Goal: Task Accomplishment & Management: Complete application form

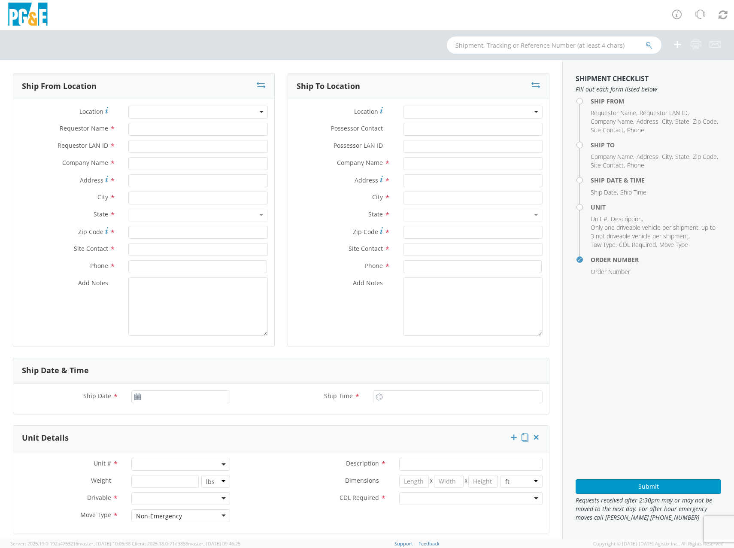
select select "2041093"
click at [144, 107] on div at bounding box center [198, 112] width 140 height 13
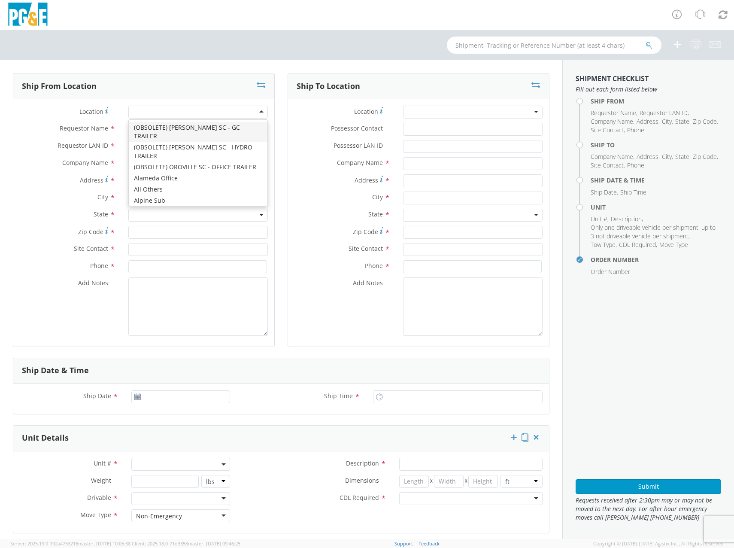
click at [93, 125] on span "Requestor Name" at bounding box center [84, 128] width 49 height 8
click at [128, 125] on input "Requestor Name *" at bounding box center [198, 129] width 140 height 13
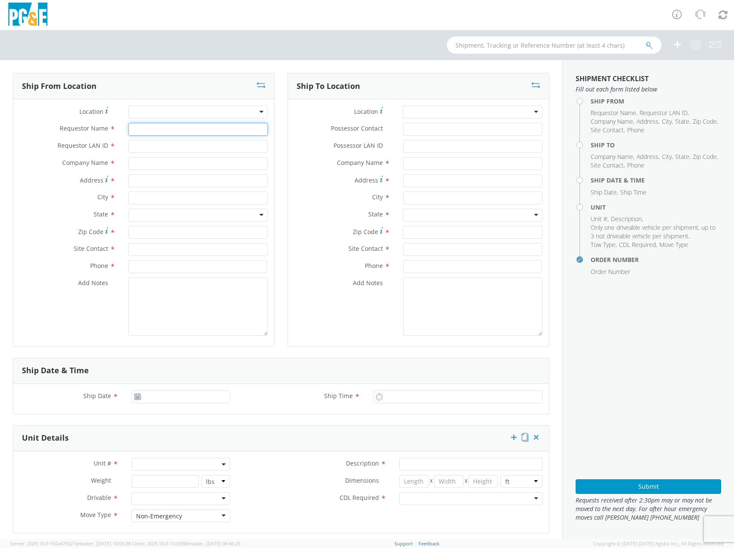
click at [148, 125] on input "Requestor Name *" at bounding box center [198, 129] width 140 height 13
type input "[PERSON_NAME]"
click at [144, 143] on input "Requestor LAN ID *" at bounding box center [198, 146] width 140 height 13
type input "V3KQ"
click at [144, 161] on input "text" at bounding box center [198, 163] width 140 height 13
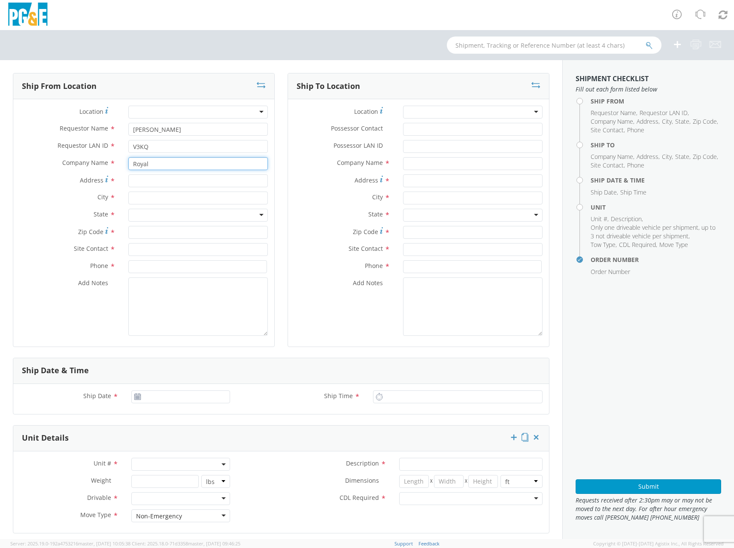
drag, startPoint x: 145, startPoint y: 160, endPoint x: 56, endPoint y: 158, distance: 89.4
click at [56, 158] on div "Company Name * Royal" at bounding box center [143, 163] width 261 height 13
paste input "Truck Body"
type input "Royal Truck Body"
click at [146, 190] on div "Address *" at bounding box center [143, 182] width 261 height 17
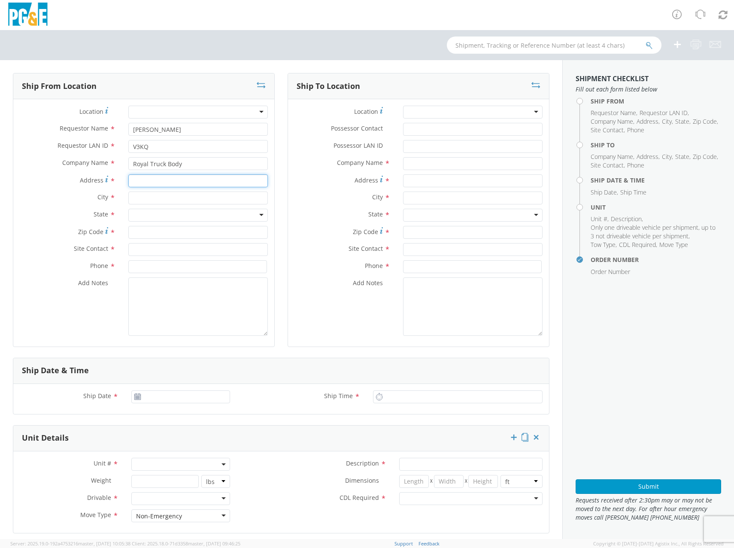
click at [148, 186] on input "Address *" at bounding box center [198, 180] width 140 height 13
paste input "[STREET_ADDRESS][PERSON_NAME][PERSON_NAME]"
drag, startPoint x: 190, startPoint y: 183, endPoint x: 231, endPoint y: 181, distance: 40.8
click at [231, 181] on input "[STREET_ADDRESS][PERSON_NAME][PERSON_NAME]" at bounding box center [198, 180] width 140 height 13
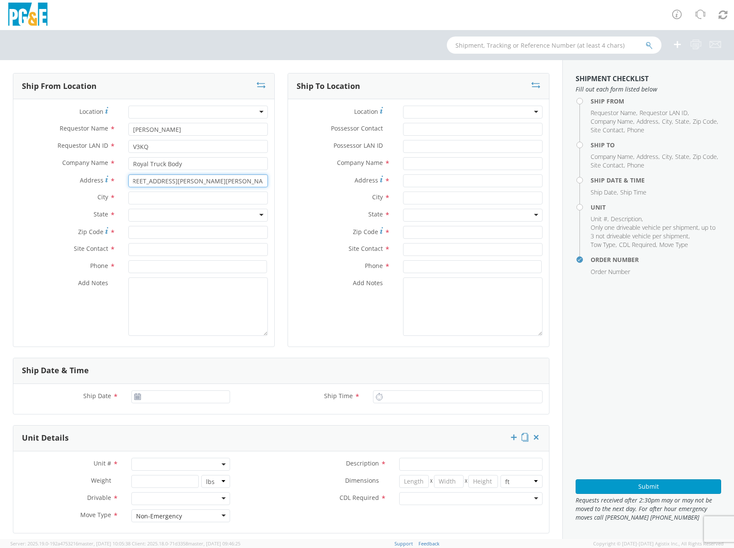
type input "[STREET_ADDRESS][PERSON_NAME][PERSON_NAME]"
click at [163, 195] on input "text" at bounding box center [198, 198] width 140 height 13
paste input "[PERSON_NAME][GEOGRAPHIC_DATA]"
type input "[PERSON_NAME][GEOGRAPHIC_DATA]"
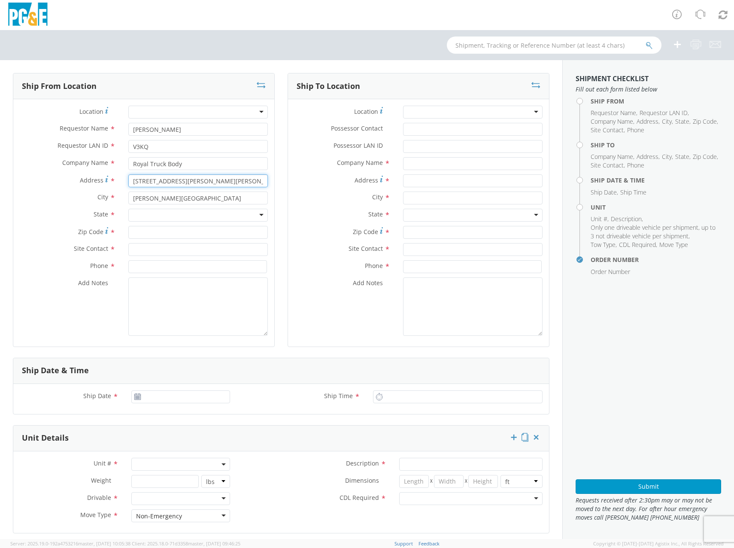
click at [233, 181] on input "[STREET_ADDRESS][PERSON_NAME][PERSON_NAME]" at bounding box center [198, 180] width 140 height 13
click at [247, 180] on input "[STREET_ADDRESS][PERSON_NAME][PERSON_NAME]" at bounding box center [198, 180] width 140 height 13
click at [148, 209] on div at bounding box center [198, 215] width 140 height 13
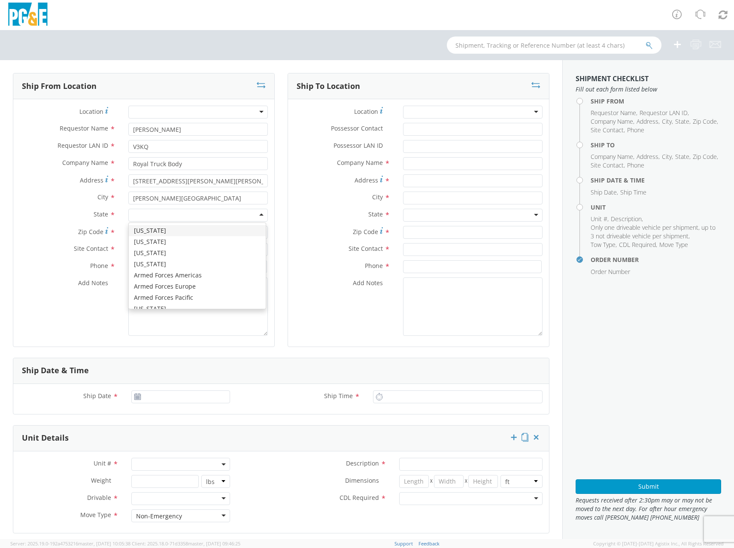
type input "c"
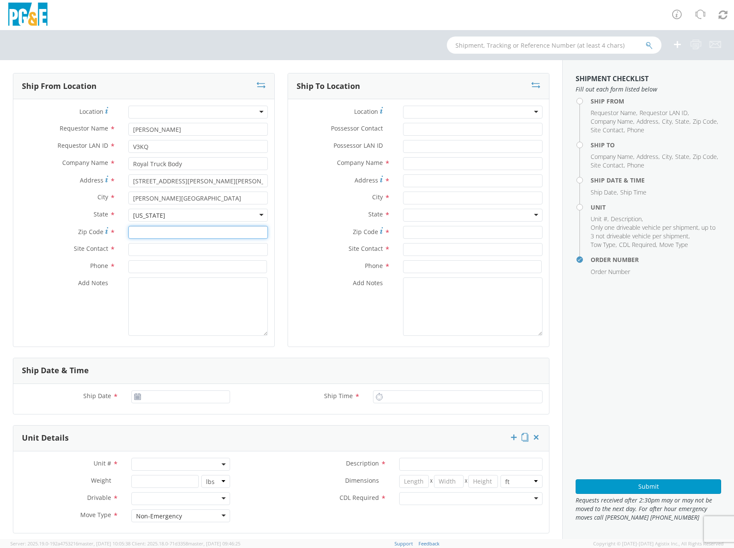
click at [143, 228] on input "Zip Code *" at bounding box center [198, 232] width 140 height 13
drag, startPoint x: 254, startPoint y: 184, endPoint x: 329, endPoint y: 185, distance: 75.2
click at [329, 185] on div "Ship From Location Location * (OBSOLETE) [GEOGRAPHIC_DATA] SC - GC TRAILER (OBS…" at bounding box center [281, 215] width 550 height 285
click at [135, 229] on input "Zip Code *" at bounding box center [198, 232] width 140 height 13
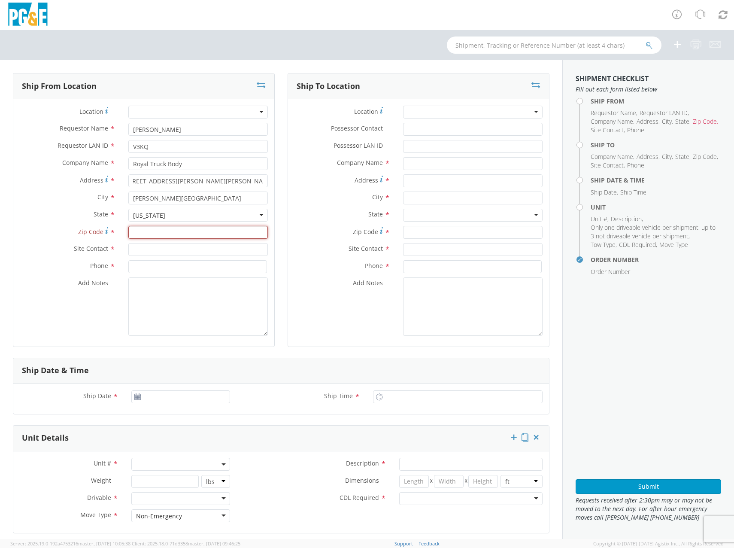
scroll to position [0, 0]
paste input "95652"
type input "95652"
click at [192, 184] on input "[STREET_ADDRESS][PERSON_NAME][PERSON_NAME]" at bounding box center [198, 180] width 140 height 13
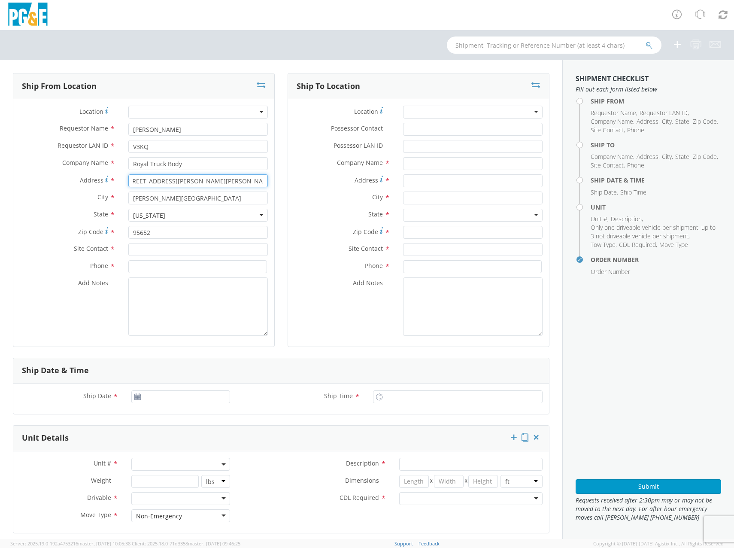
drag, startPoint x: 199, startPoint y: 180, endPoint x: 433, endPoint y: 198, distance: 234.3
click at [427, 197] on div "Ship From Location Location * (OBSOLETE) [GEOGRAPHIC_DATA] SC - GC TRAILER (OBS…" at bounding box center [281, 215] width 550 height 285
type input "[STREET_ADDRESS][PERSON_NAME]"
click at [188, 252] on input "text" at bounding box center [198, 249] width 140 height 13
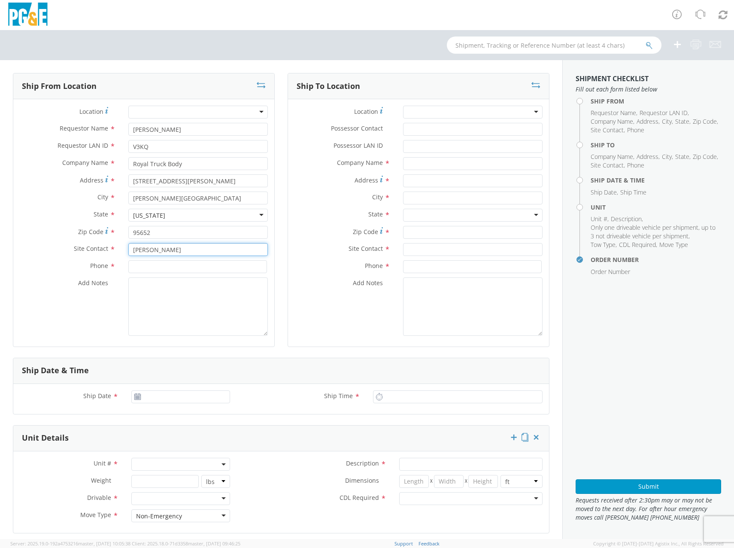
type input "[PERSON_NAME]"
type input "[PHONE_NUMBER]"
click at [157, 391] on input "[DATE]" at bounding box center [180, 396] width 99 height 13
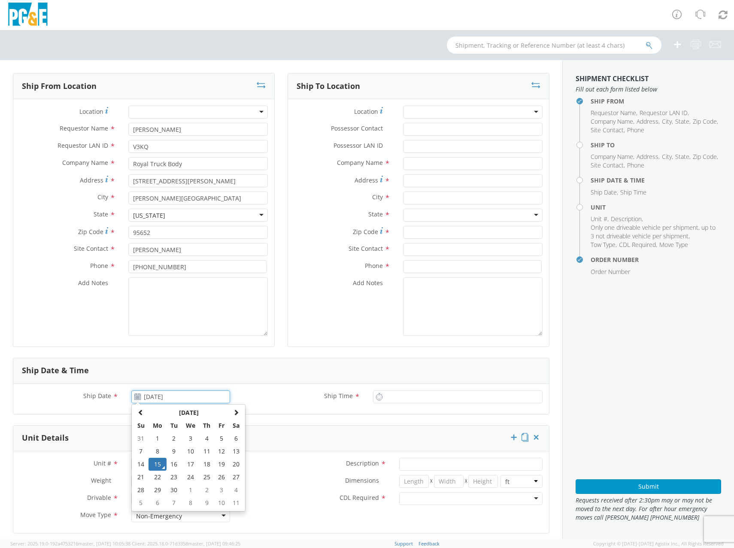
click at [193, 461] on td "17" at bounding box center [191, 464] width 18 height 13
type input "[DATE]"
click at [149, 467] on span at bounding box center [180, 464] width 99 height 13
drag, startPoint x: 325, startPoint y: 302, endPoint x: 330, endPoint y: 295, distance: 8.9
click at [325, 302] on div "Add Notes *" at bounding box center [418, 306] width 261 height 58
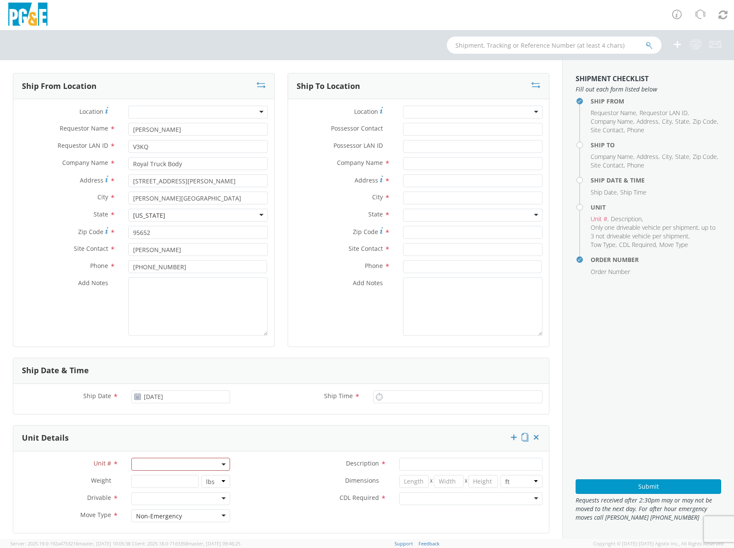
click at [435, 105] on div "Location * (OBSOLETE) [PERSON_NAME] SC - GC TRAILER (OBSOLETE) [GEOGRAPHIC_DATA…" at bounding box center [418, 222] width 261 height 247
click at [435, 110] on div at bounding box center [473, 112] width 140 height 13
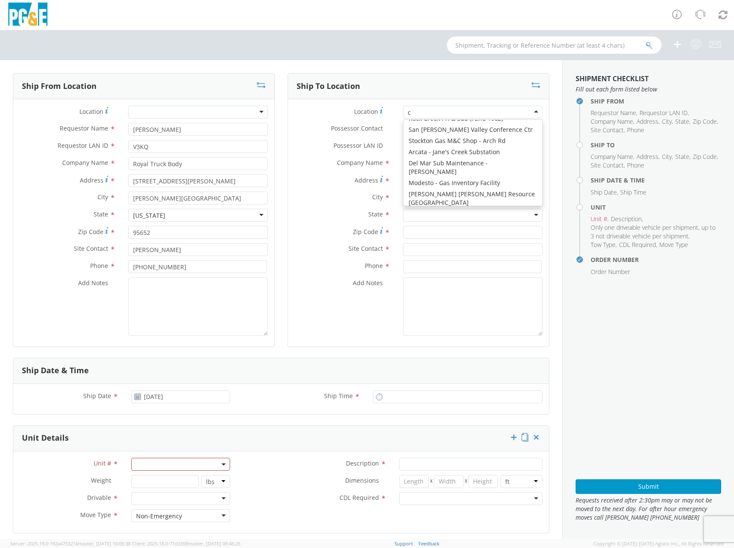
type input "ci"
type input "PG&E"
type input "[STREET_ADDRESS]"
type input "[GEOGRAPHIC_DATA][PERSON_NAME]"
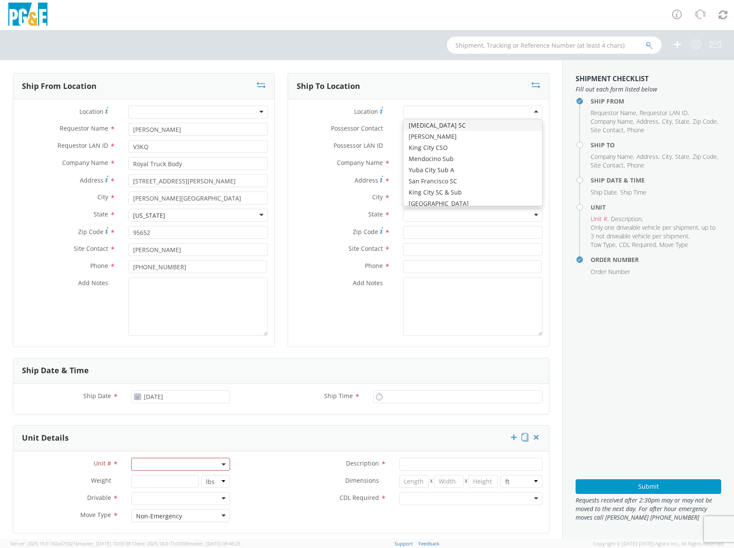
type input "95126"
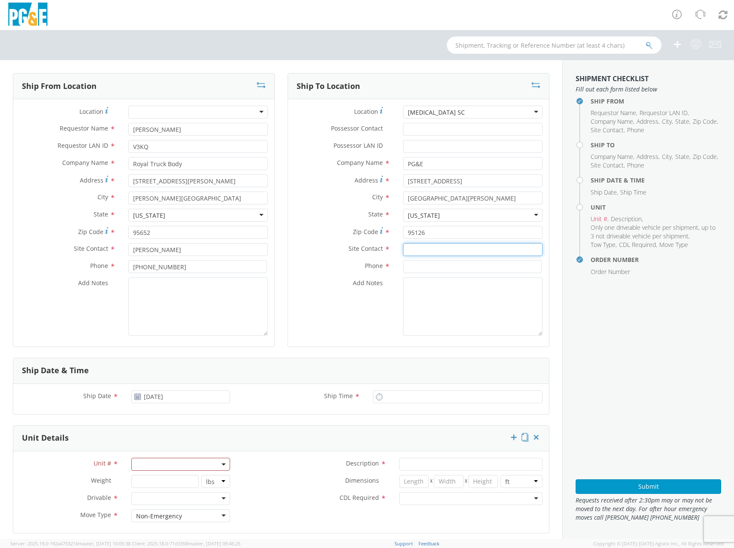
click at [420, 253] on input "text" at bounding box center [473, 249] width 140 height 13
paste input "[PERSON_NAME]"
type input "[PERSON_NAME]"
click at [419, 270] on input at bounding box center [472, 266] width 139 height 13
paste input "408/693-1605"
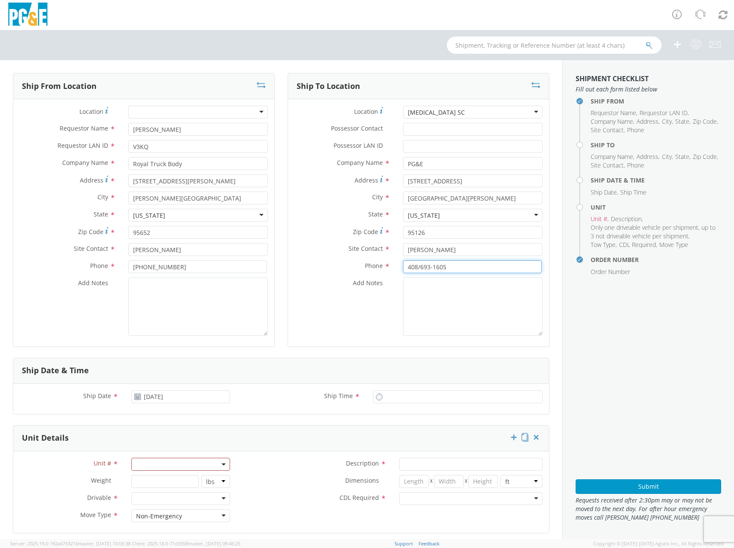
click at [417, 266] on input "408/693-1605" at bounding box center [472, 266] width 139 height 13
type input "[PHONE_NUMBER]"
click at [144, 462] on span at bounding box center [180, 464] width 99 height 13
click at [155, 478] on input "search" at bounding box center [180, 478] width 93 height 13
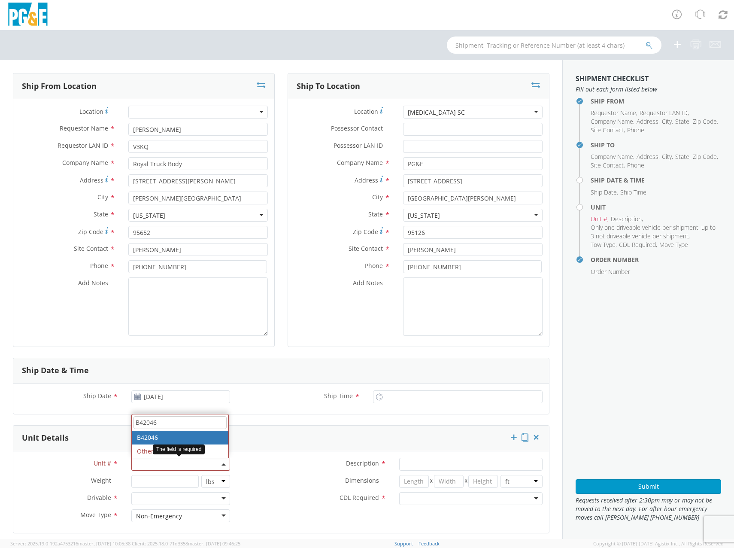
type input "B42046"
type input "TRUCK; SERVICE VEH UTILITY 14-16K 4X4"
type input "0"
select select "B42046"
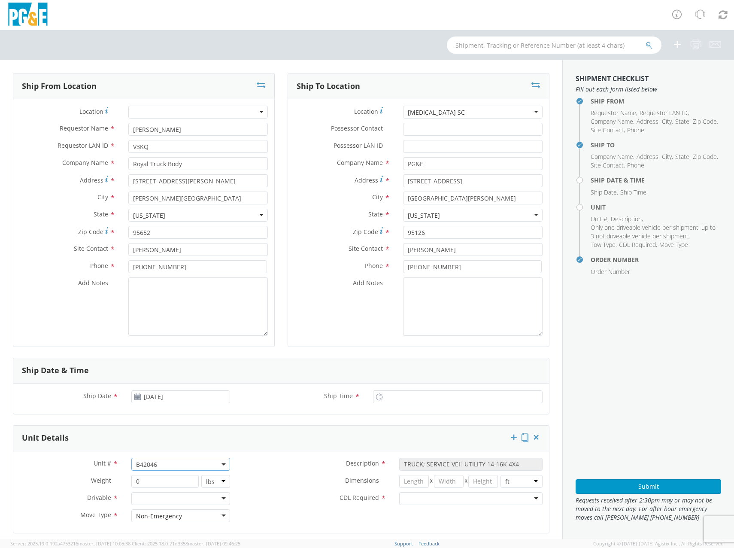
scroll to position [100, 0]
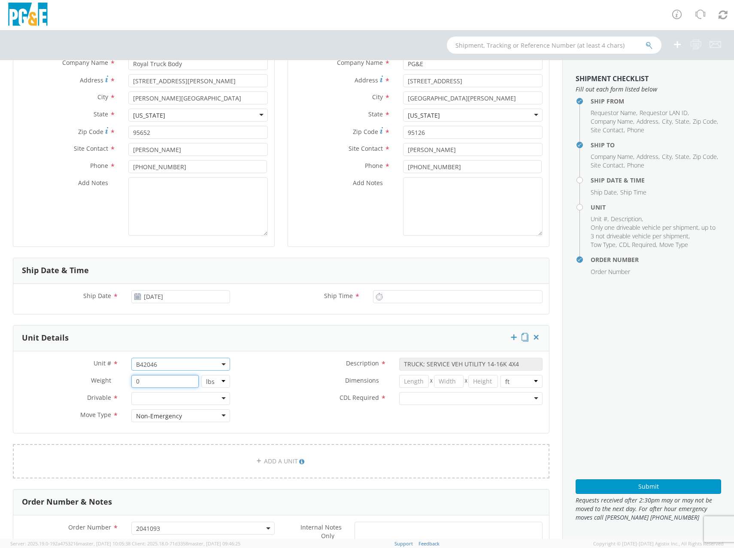
click at [177, 384] on input "0" at bounding box center [164, 381] width 67 height 13
type input "12500"
click at [201, 405] on div at bounding box center [180, 398] width 99 height 13
drag, startPoint x: 435, startPoint y: 398, endPoint x: 432, endPoint y: 402, distance: 4.9
click at [435, 398] on div at bounding box center [470, 398] width 143 height 13
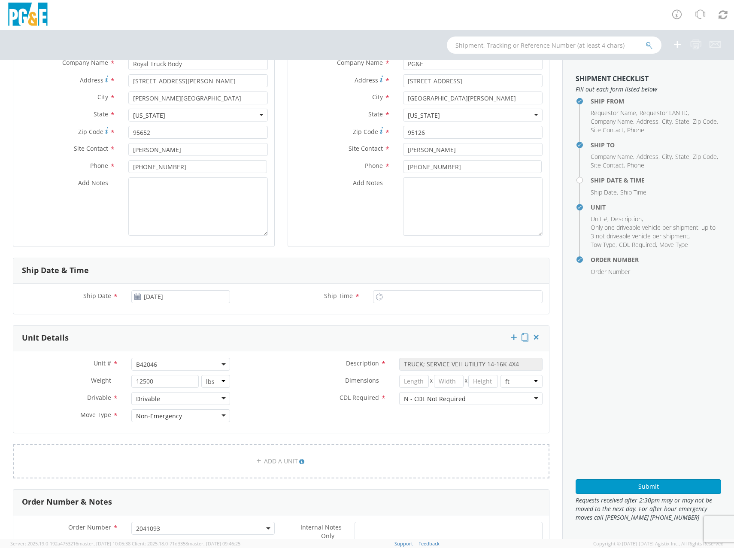
click at [263, 382] on label "Dimensions *" at bounding box center [315, 380] width 156 height 11
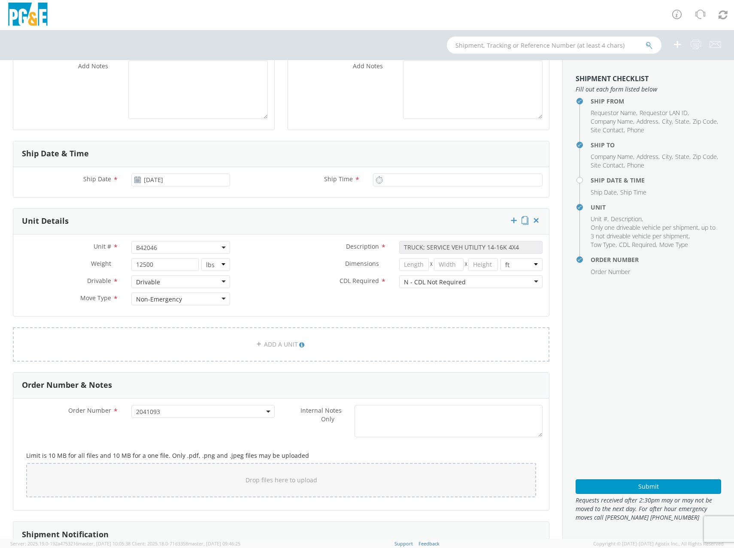
scroll to position [287, 0]
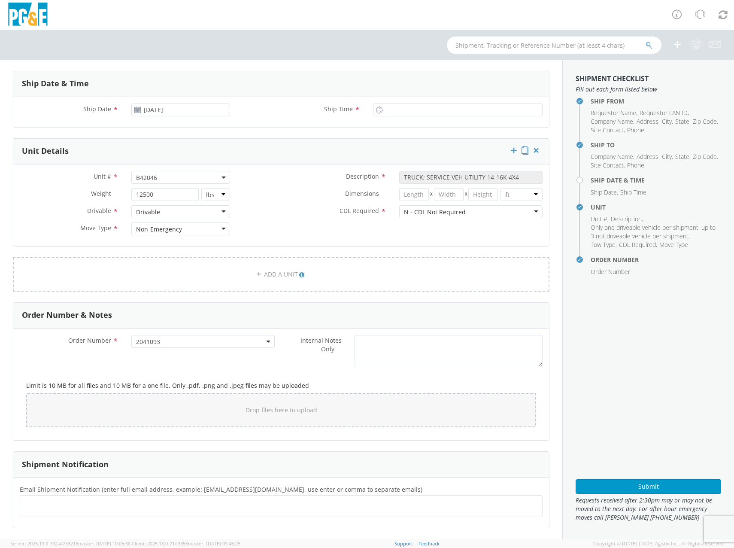
click at [68, 504] on ul at bounding box center [281, 506] width 515 height 14
click at [58, 501] on ul at bounding box center [281, 506] width 515 height 14
paste input "[PERSON_NAME][EMAIL_ADDRESS][PERSON_NAME][DOMAIN_NAME]"
type input "[PERSON_NAME][EMAIL_ADDRESS][PERSON_NAME][DOMAIN_NAME]"
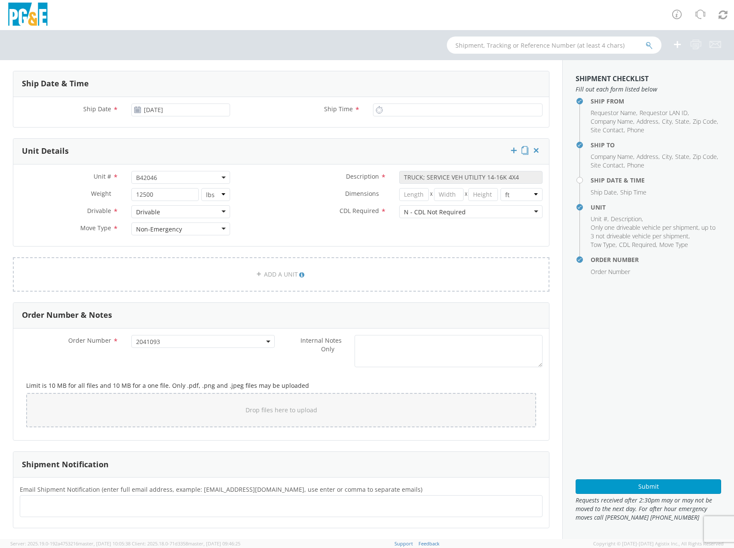
click at [58, 508] on ul at bounding box center [281, 506] width 515 height 14
click at [243, 508] on input "text" at bounding box center [305, 506] width 125 height 12
click at [243, 504] on input "text" at bounding box center [305, 506] width 125 height 12
paste input "BKP3"
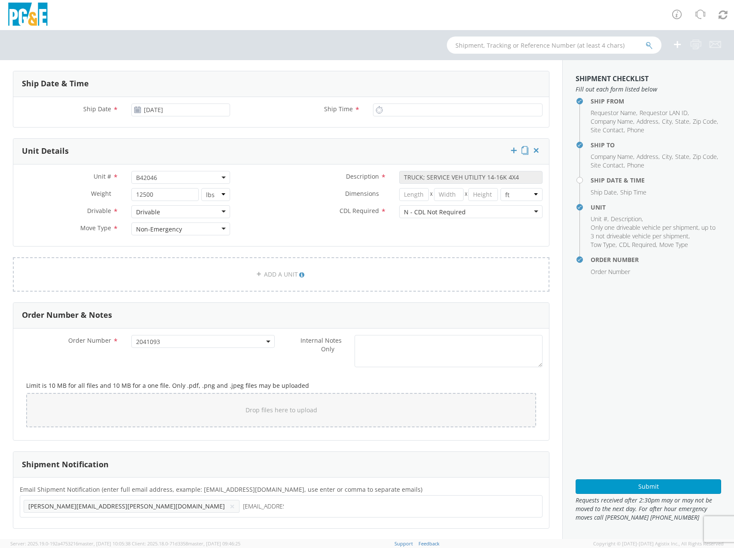
type input "[EMAIL_ADDRESS][DOMAIN_NAME]"
click at [265, 508] on ul "[PERSON_NAME][EMAIL_ADDRESS][PERSON_NAME][DOMAIN_NAME] × [EMAIL_ADDRESS][DOMAIN…" at bounding box center [281, 506] width 515 height 15
paste input "AU13"
type input "[EMAIL_ADDRESS][DOMAIN_NAME]"
paste input "[PERSON_NAME][EMAIL_ADDRESS][PERSON_NAME][DOMAIN_NAME]"
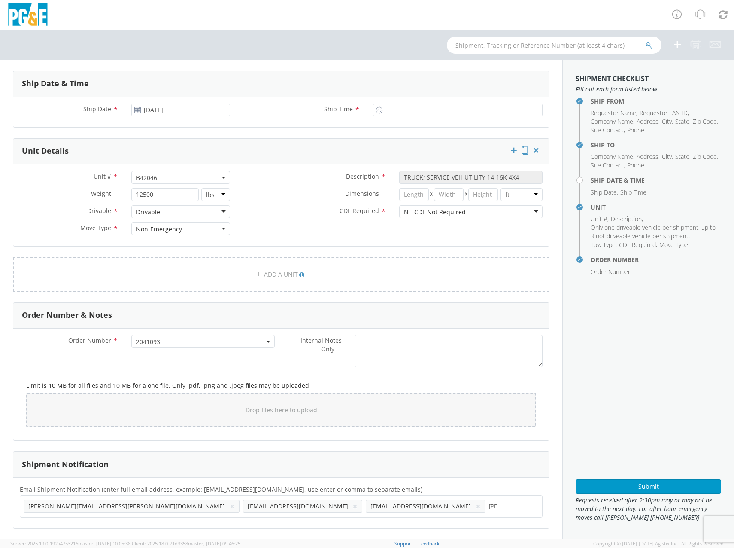
scroll to position [0, 82]
type input "[PERSON_NAME][EMAIL_ADDRESS][PERSON_NAME][DOMAIN_NAME]"
click at [307, 505] on ul "[PERSON_NAME][EMAIL_ADDRESS][PERSON_NAME][DOMAIN_NAME] × [EMAIL_ADDRESS][DOMAIN…" at bounding box center [281, 513] width 515 height 29
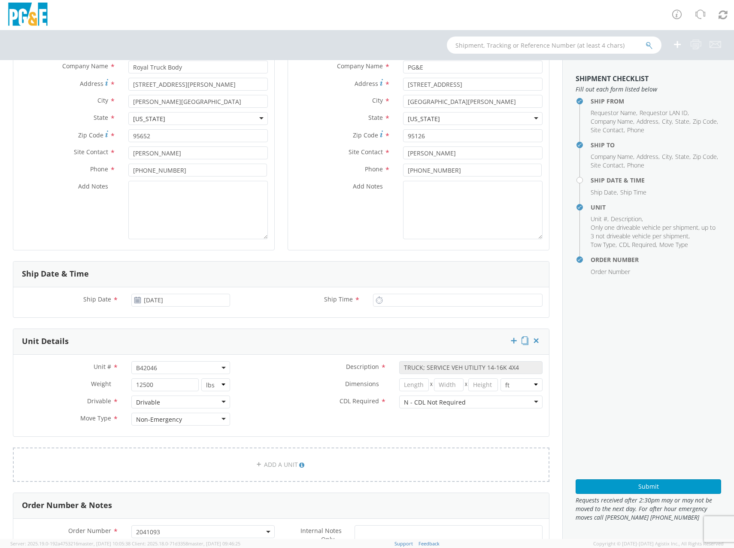
scroll to position [0, 0]
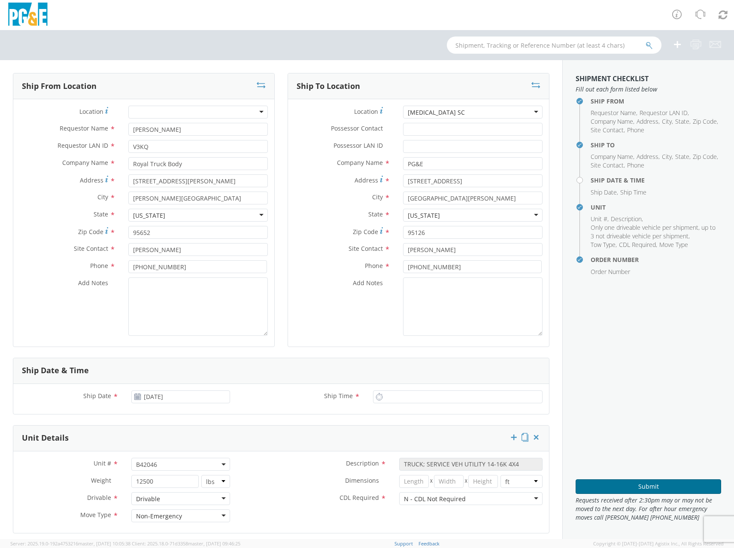
click at [604, 486] on button "Submit" at bounding box center [649, 486] width 146 height 15
click at [387, 401] on input "2:00 PM" at bounding box center [458, 396] width 170 height 13
click at [414, 393] on input "9:00 PM" at bounding box center [458, 396] width 170 height 13
type input "9:00 AM"
click at [633, 488] on button "Submit" at bounding box center [649, 486] width 146 height 15
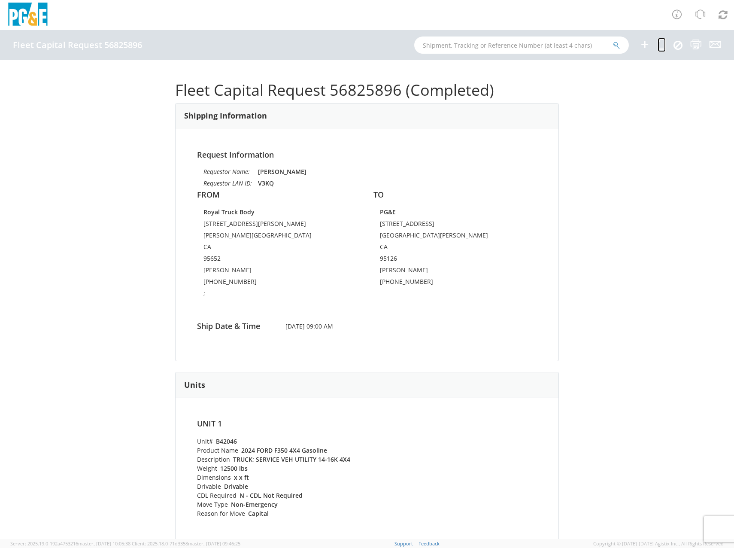
click at [664, 46] on icon at bounding box center [662, 44] width 8 height 11
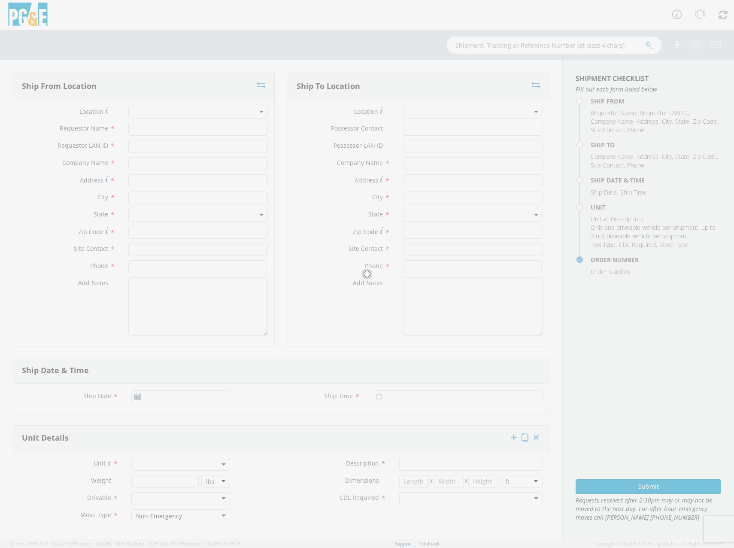
type input "[PERSON_NAME]"
type input "V3KQ"
type input "Royal Truck Body"
type input "[STREET_ADDRESS][PERSON_NAME]"
type input "[PERSON_NAME][GEOGRAPHIC_DATA]"
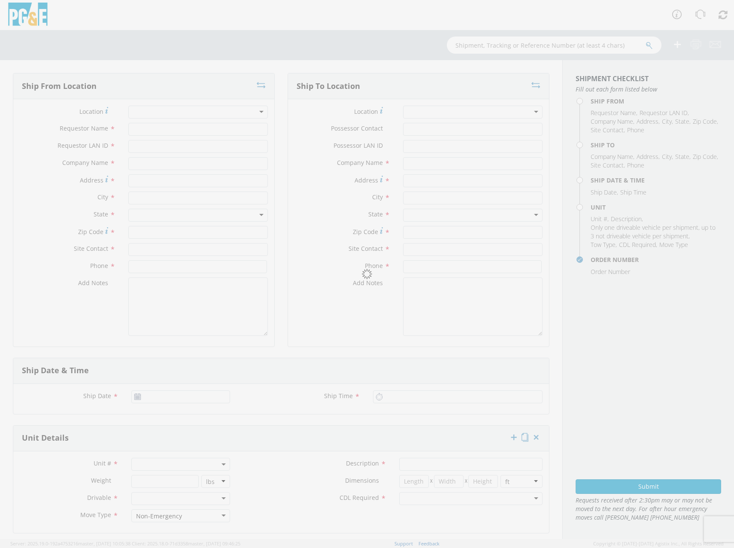
type input "95652"
type input "[PERSON_NAME]"
type input "[PHONE_NUMBER]"
type textarea ";"
type input "PG&E"
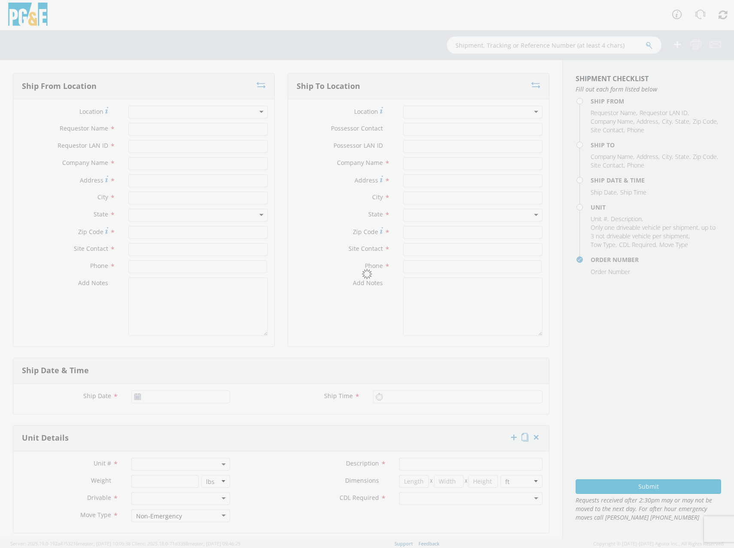
type input "[STREET_ADDRESS]"
type input "[GEOGRAPHIC_DATA][PERSON_NAME]"
type input "95126"
type input "[PERSON_NAME]"
type input "[PHONE_NUMBER]"
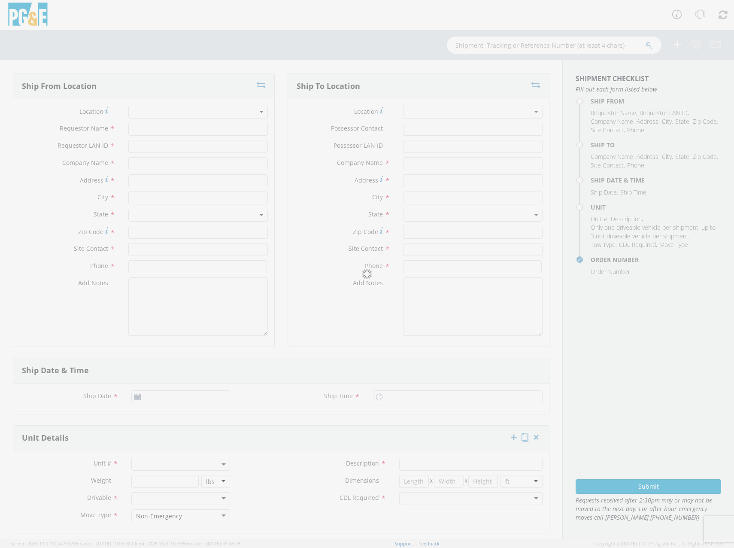
type input "[DATE]"
type input "9:00 AM"
type input "TRUCK; SERVICE VEH UTILITY 14-16K 4X4"
type input "12500"
select select "B42046"
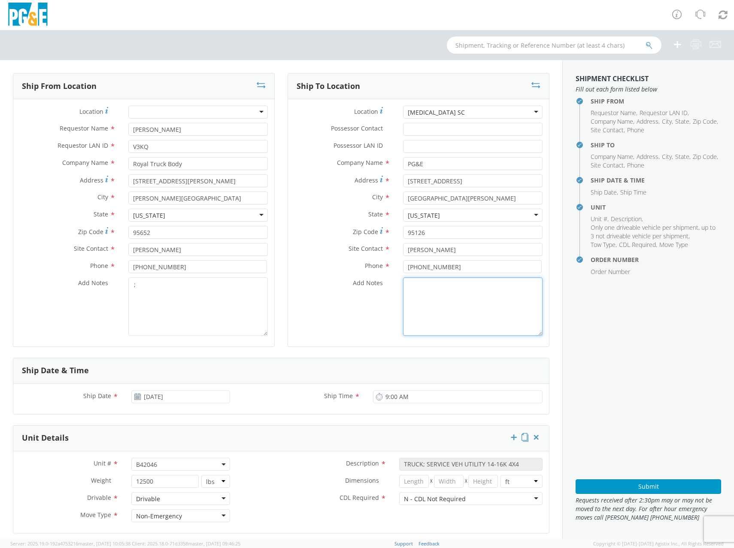
click at [312, 327] on div "Add Notes *" at bounding box center [418, 306] width 261 height 58
click at [453, 108] on div "[MEDICAL_DATA] SC" at bounding box center [473, 112] width 140 height 13
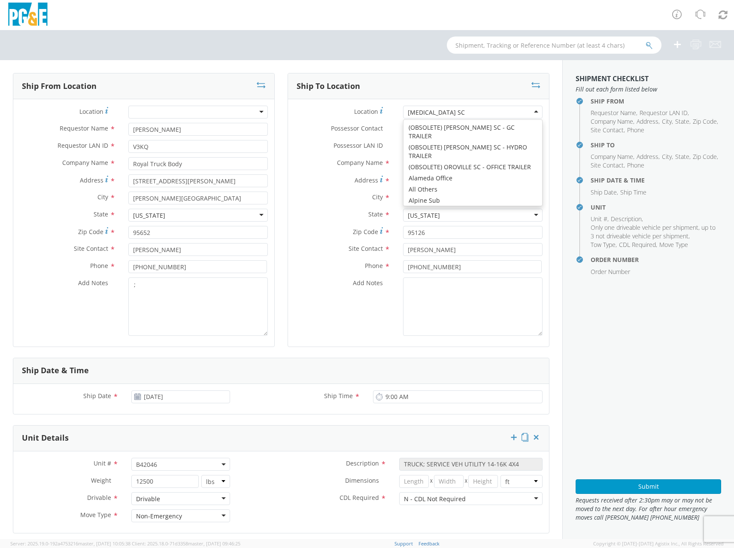
scroll to position [650, 0]
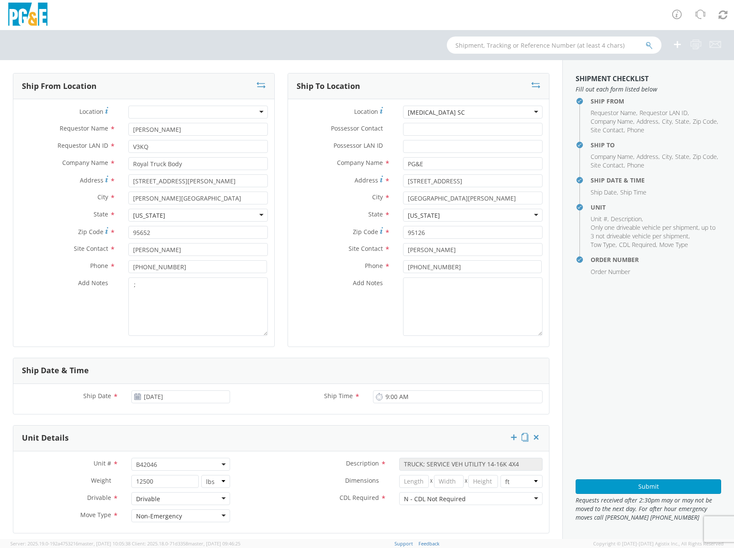
drag, startPoint x: 452, startPoint y: 110, endPoint x: 317, endPoint y: 113, distance: 135.3
click at [318, 113] on div "Location * [MEDICAL_DATA] SC [MEDICAL_DATA] SC (OBSOLETE) [GEOGRAPHIC_DATA] SC …" at bounding box center [418, 112] width 261 height 13
click at [442, 114] on div "[MEDICAL_DATA] SC" at bounding box center [473, 112] width 140 height 13
type input "ch"
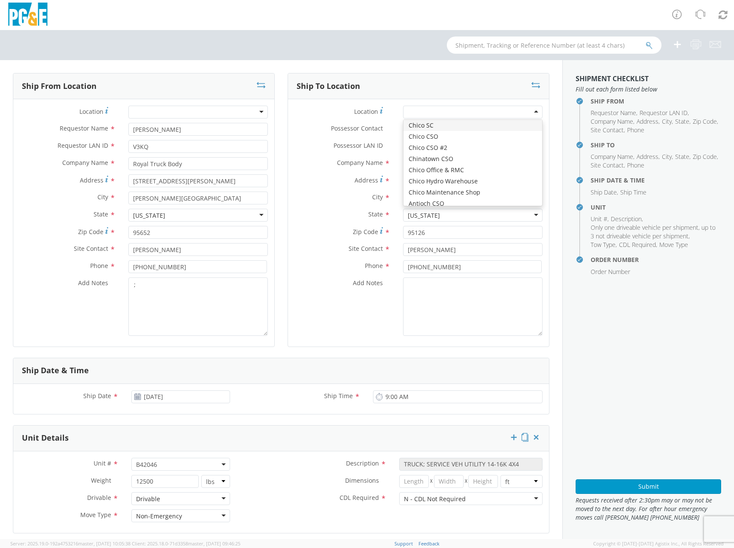
type input "[STREET_ADDRESS]"
type input "CHICO"
type input "95928"
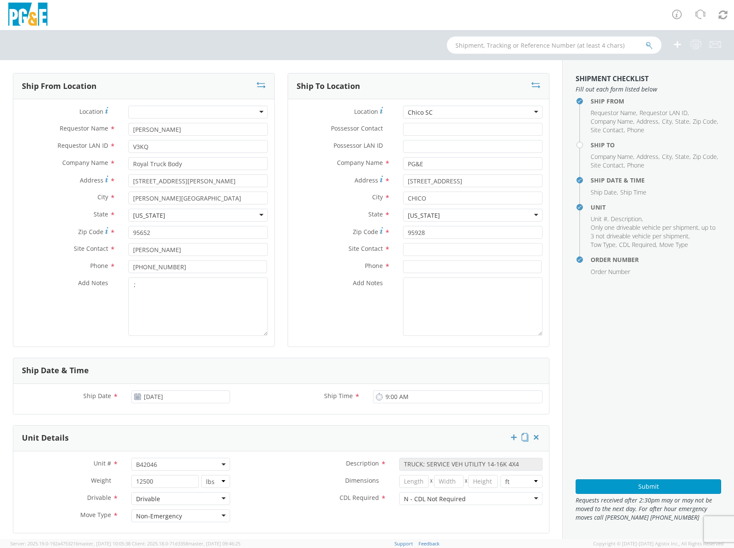
scroll to position [0, 0]
click at [197, 288] on textarea ";" at bounding box center [198, 306] width 140 height 58
drag, startPoint x: 161, startPoint y: 287, endPoint x: 73, endPoint y: 282, distance: 87.7
click at [74, 282] on div "Add Notes * ;" at bounding box center [143, 306] width 261 height 58
click at [403, 246] on input "text" at bounding box center [473, 249] width 140 height 13
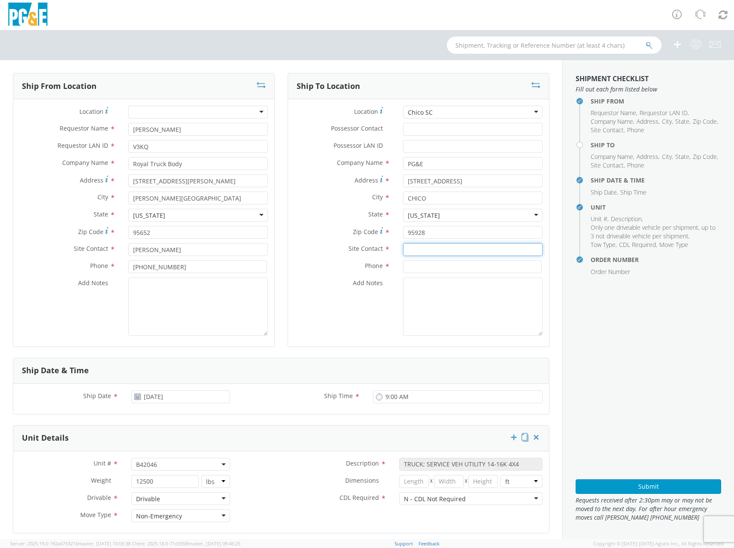
paste input "[PERSON_NAME]"
type input "[PERSON_NAME]"
click at [426, 266] on input at bounding box center [472, 266] width 139 height 13
paste input "530/364-6013"
click at [418, 264] on input "530/364-6013" at bounding box center [472, 266] width 139 height 13
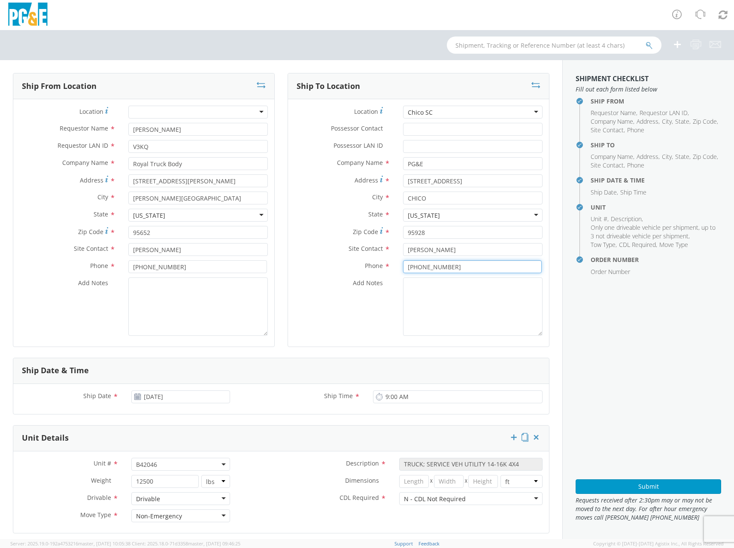
type input "[PHONE_NUMBER]"
click at [169, 287] on textarea "Add Notes *" at bounding box center [198, 306] width 140 height 58
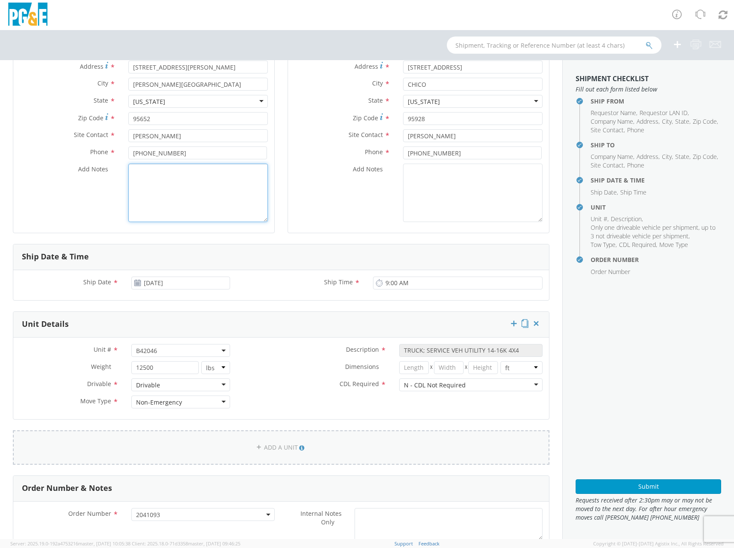
scroll to position [201, 0]
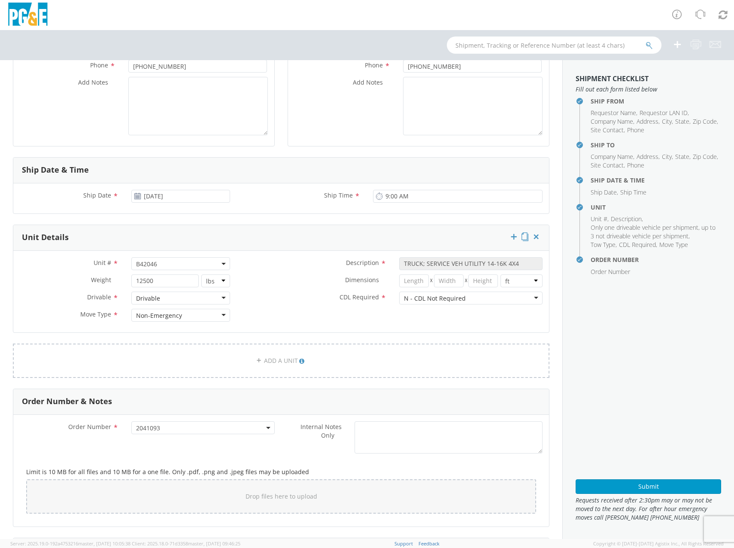
click at [161, 265] on span "B42046" at bounding box center [180, 264] width 89 height 8
click at [155, 277] on input "search" at bounding box center [180, 277] width 93 height 13
type input "B42080"
select select "B42080"
select select "? string: ?"
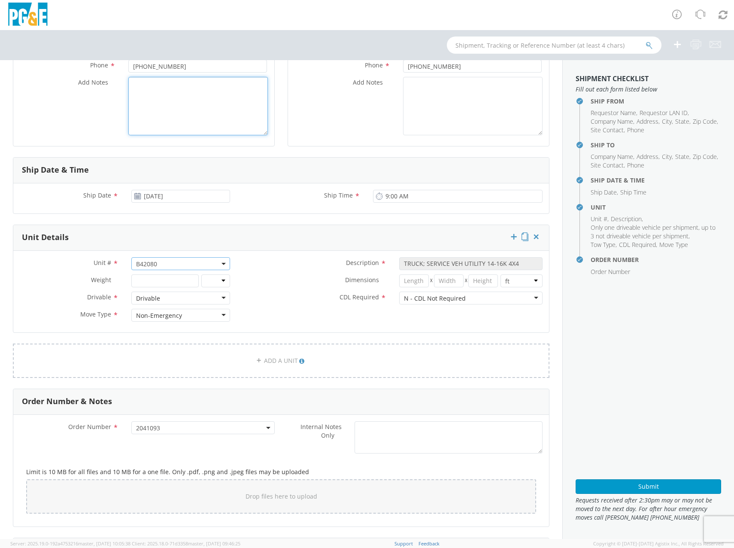
click at [163, 127] on textarea "Add Notes *" at bounding box center [198, 106] width 140 height 58
drag, startPoint x: 170, startPoint y: 113, endPoint x: 213, endPoint y: 101, distance: 45.0
click at [50, 89] on div "Add Notes * B42080" at bounding box center [143, 106] width 261 height 58
type textarea "B42080"
click at [481, 98] on textarea "Add Notes *" at bounding box center [473, 106] width 140 height 58
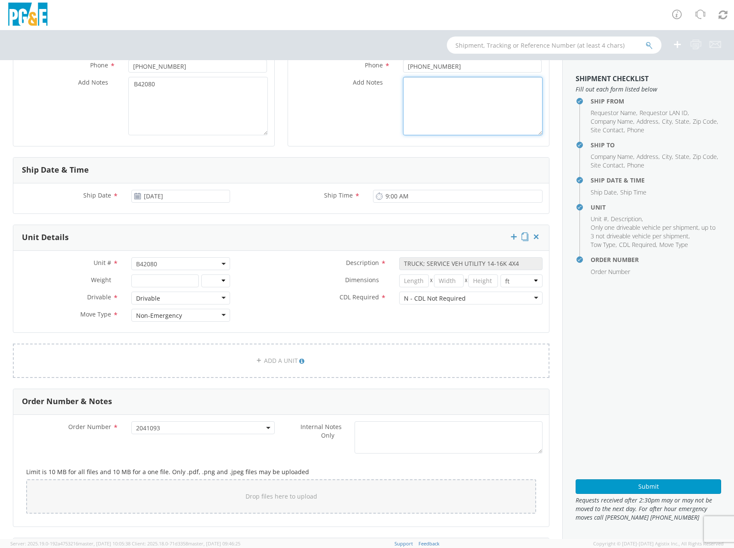
paste textarea "B42080"
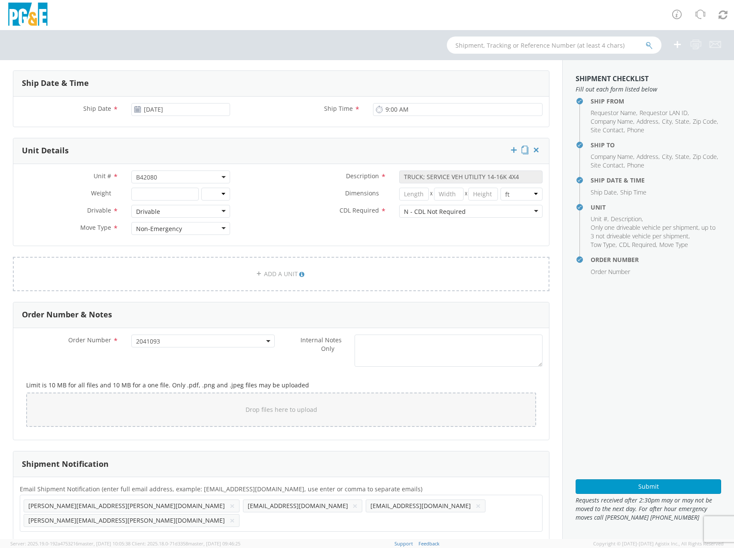
type textarea "B42080"
click at [476, 507] on button "×" at bounding box center [478, 506] width 5 height 10
click at [353, 506] on button "×" at bounding box center [355, 506] width 5 height 10
click at [342, 505] on ul "[PERSON_NAME][EMAIL_ADDRESS][PERSON_NAME][DOMAIN_NAME] × [PERSON_NAME][DOMAIN_N…" at bounding box center [281, 506] width 515 height 15
paste input "DRTM"
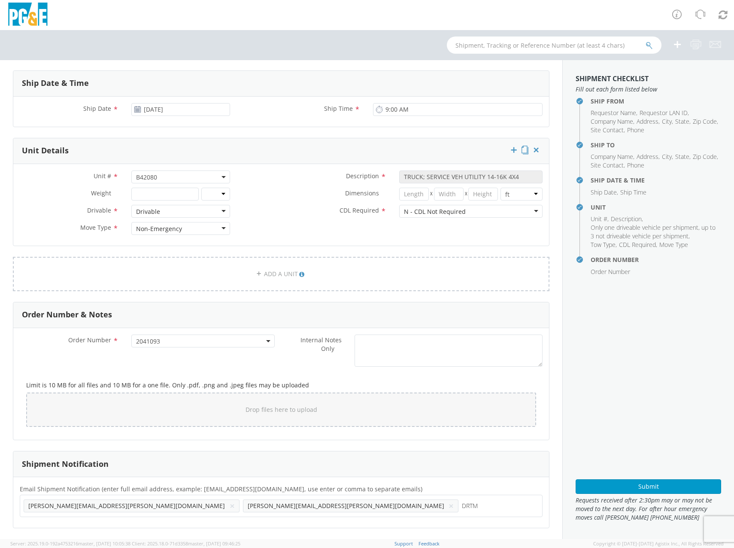
scroll to position [0, 0]
type input "[EMAIL_ADDRESS][DOMAIN_NAME]"
click at [412, 506] on ul "[PERSON_NAME][EMAIL_ADDRESS][PERSON_NAME][DOMAIN_NAME] × [EMAIL_ADDRESS][DOMAIN…" at bounding box center [281, 513] width 515 height 29
paste input "DJWI"
type input "[EMAIL_ADDRESS][DOMAIN_NAME]"
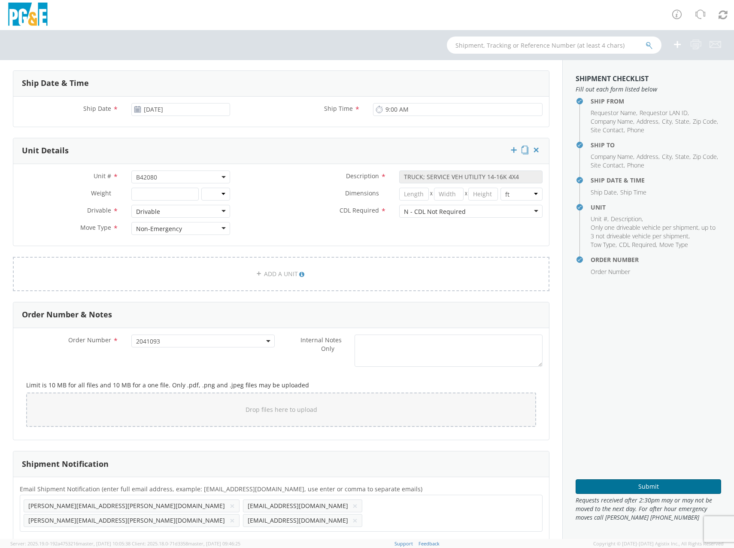
click at [639, 485] on button "Submit" at bounding box center [649, 486] width 146 height 15
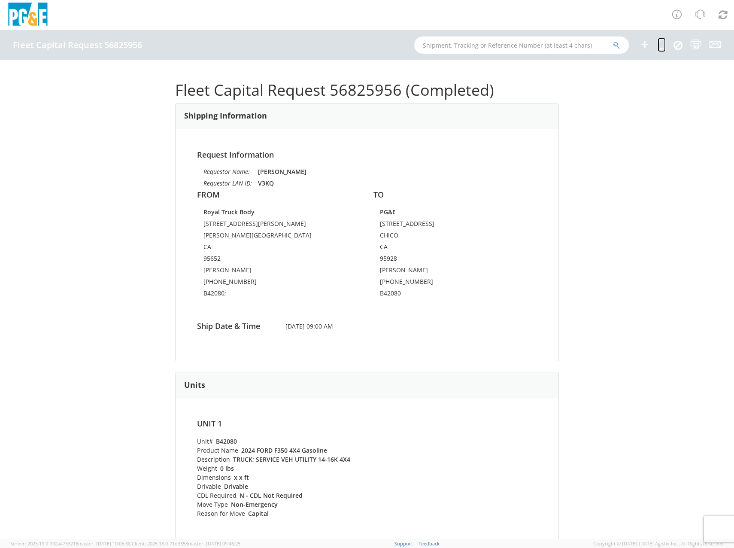
click at [663, 44] on icon at bounding box center [662, 44] width 8 height 11
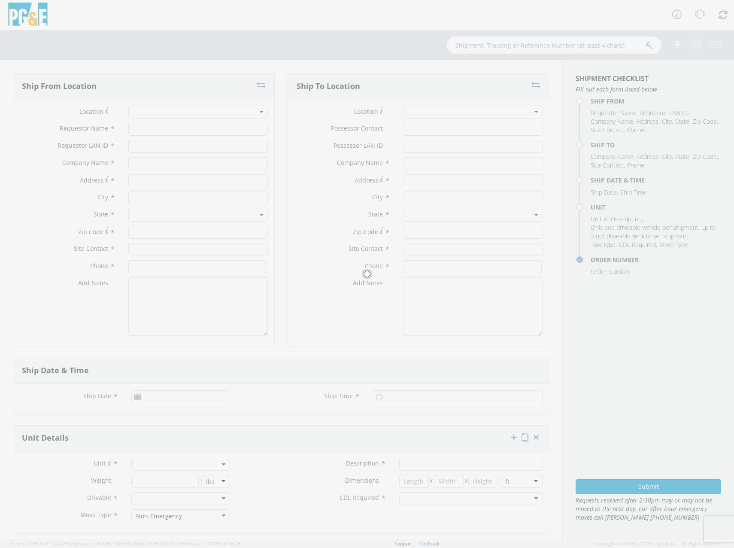
type input "[PERSON_NAME]"
type input "V3KQ"
type input "Royal Truck Body"
type input "[STREET_ADDRESS][PERSON_NAME]"
type input "[PERSON_NAME][GEOGRAPHIC_DATA]"
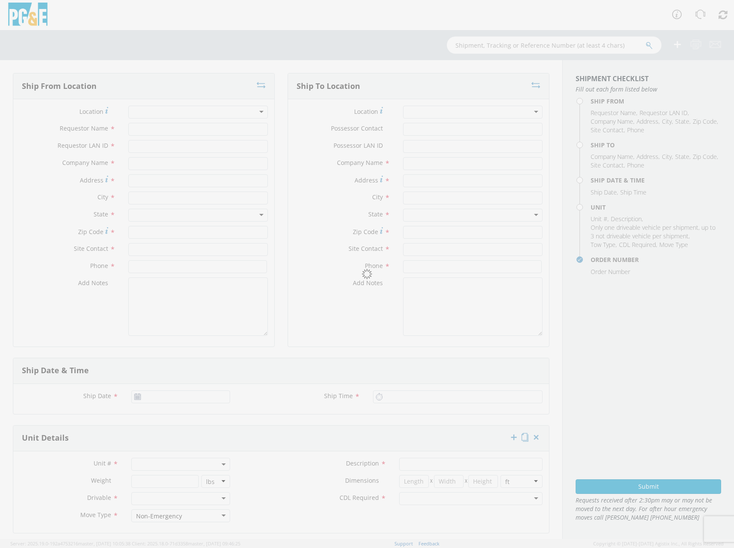
type input "95652"
type input "[PERSON_NAME]"
type input "[PHONE_NUMBER]"
type textarea "B42080;"
type input "PG&E"
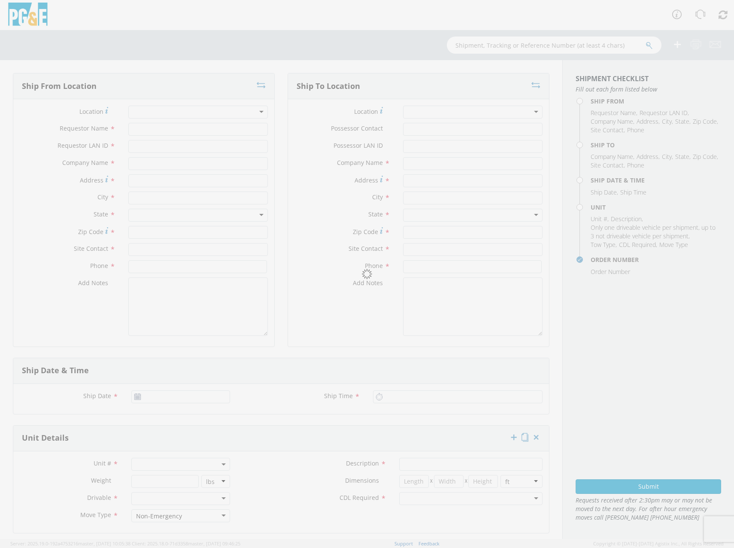
type input "[STREET_ADDRESS]"
type input "CHICO"
type input "95928"
type input "[PERSON_NAME]"
type input "[PHONE_NUMBER]"
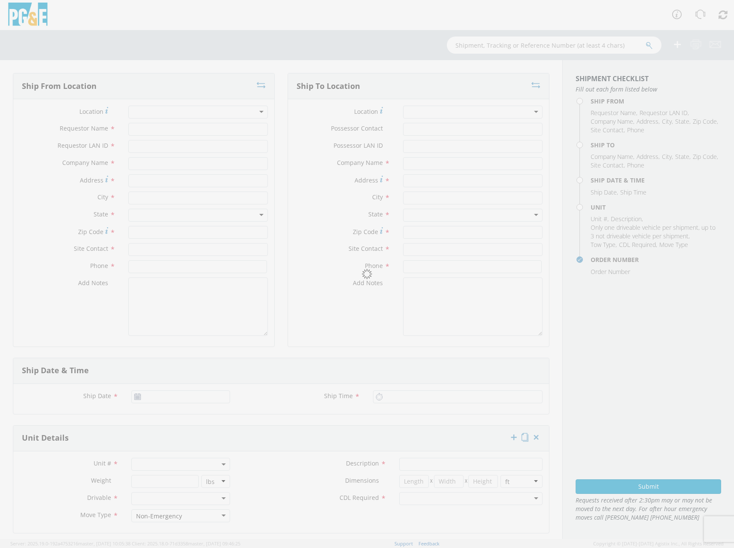
type textarea "B42080"
type input "[DATE]"
type input "9:00 AM"
type input "TRUCK; SERVICE VEH UTILITY 14-16K 4X4"
type input "0"
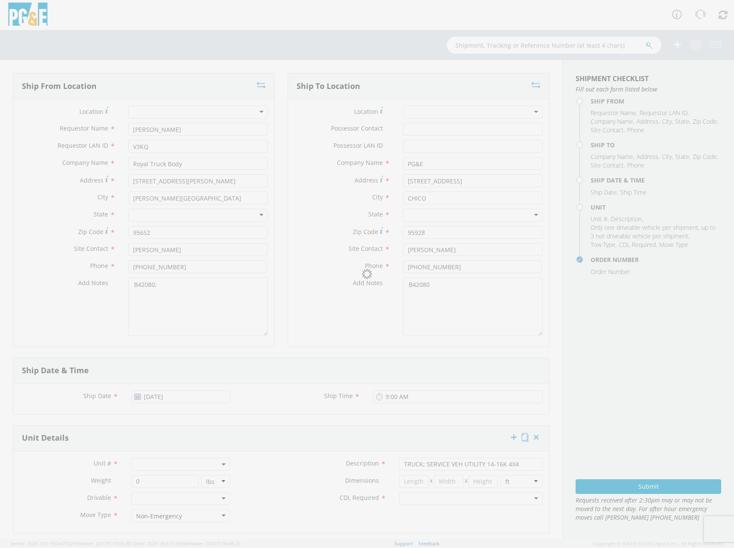
select select "B42080"
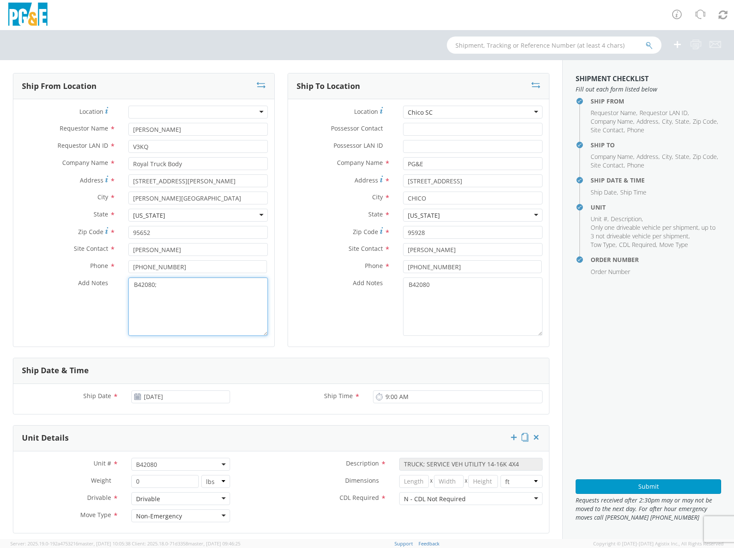
click at [201, 297] on textarea "B42080;" at bounding box center [198, 306] width 140 height 58
type textarea "B42048"
click at [435, 287] on textarea "B42080" at bounding box center [473, 306] width 140 height 58
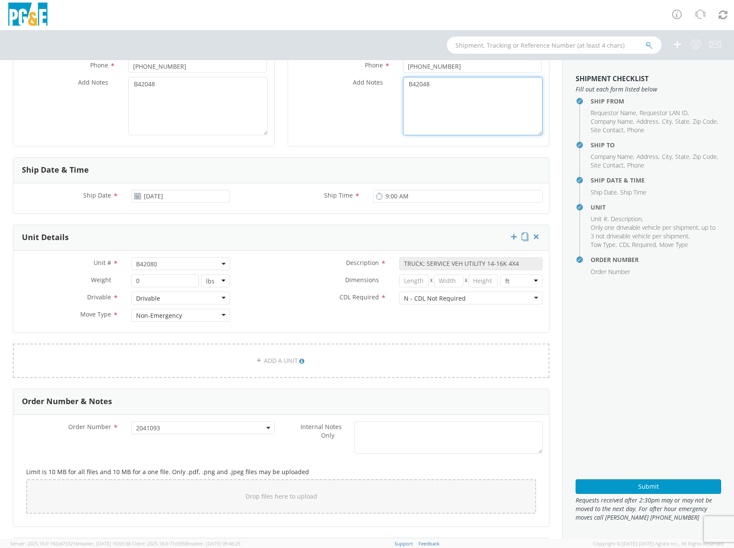
type textarea "B42048"
click at [164, 268] on span "B42080" at bounding box center [180, 263] width 99 height 13
click at [162, 277] on input "search" at bounding box center [180, 277] width 93 height 13
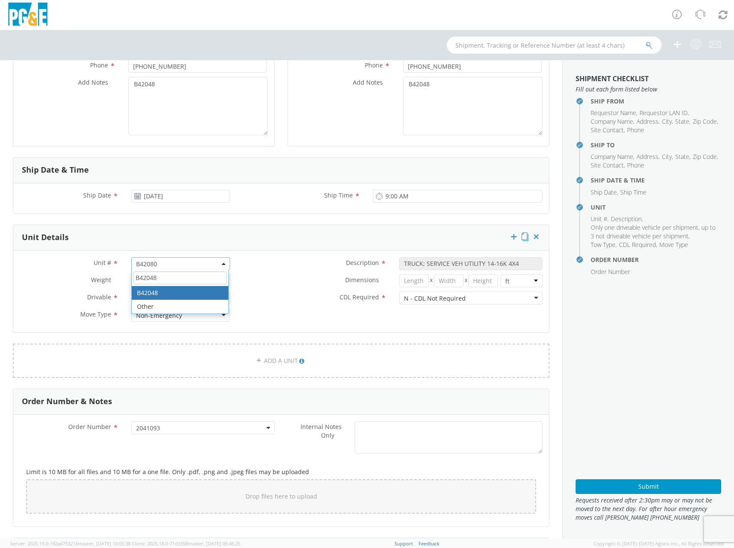
type input "B42048"
select select "B42048"
select select "? string: ?"
click at [155, 283] on input "number" at bounding box center [164, 280] width 67 height 13
type input "12500"
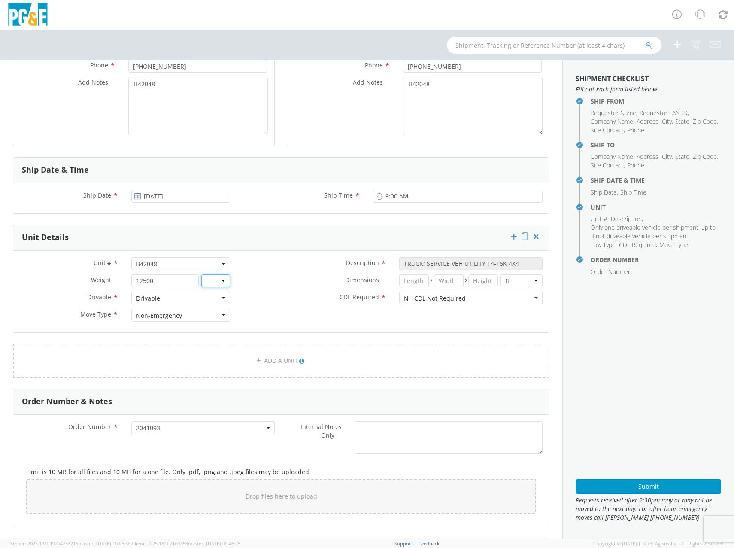
click at [227, 286] on select "lbs kgs" at bounding box center [215, 280] width 29 height 13
select select "LBS"
click at [201, 274] on select "lbs kgs" at bounding box center [215, 280] width 29 height 13
click at [254, 286] on div "Dimensions * X X in cm ft" at bounding box center [393, 280] width 313 height 13
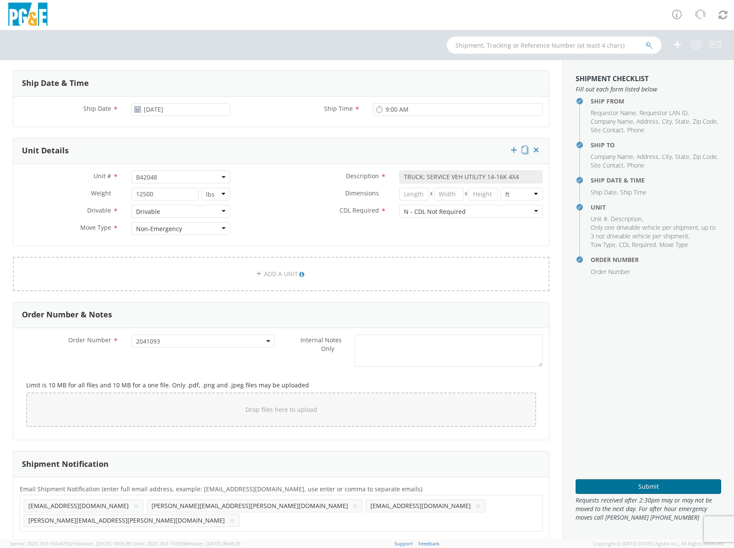
click at [620, 482] on button "Submit" at bounding box center [649, 486] width 146 height 15
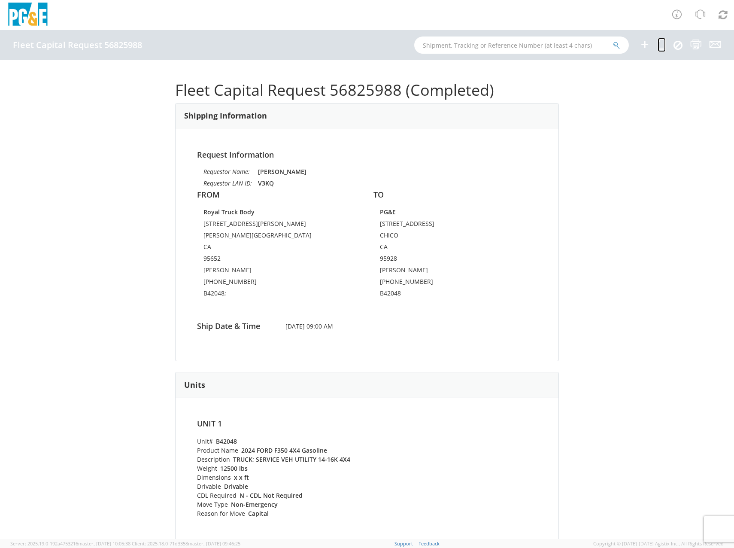
click at [664, 46] on icon at bounding box center [662, 44] width 8 height 11
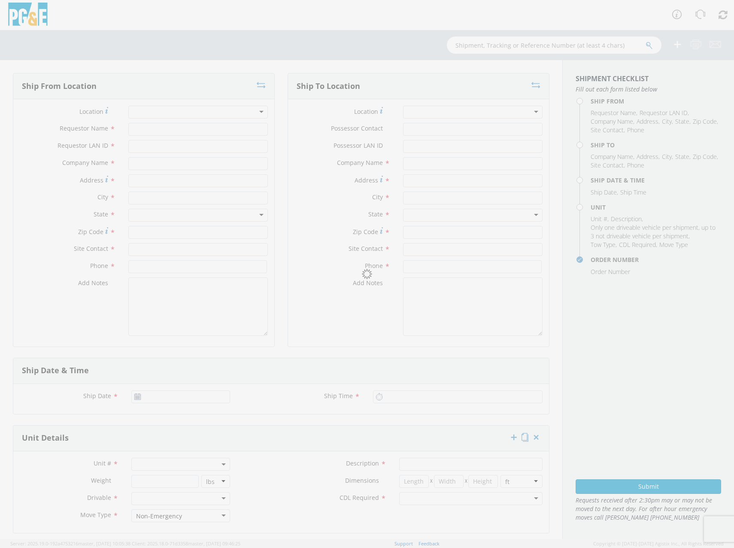
type input "[PERSON_NAME]"
type input "V3KQ"
type input "Royal Truck Body"
type input "[STREET_ADDRESS][PERSON_NAME]"
type input "[PERSON_NAME][GEOGRAPHIC_DATA]"
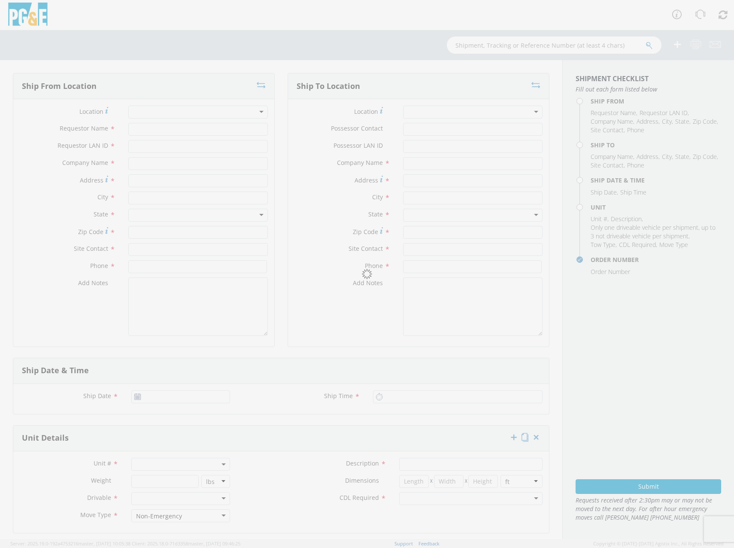
type input "95652"
type input "[PERSON_NAME]"
type input "[PHONE_NUMBER]"
type textarea "B42048;"
type input "PG&E"
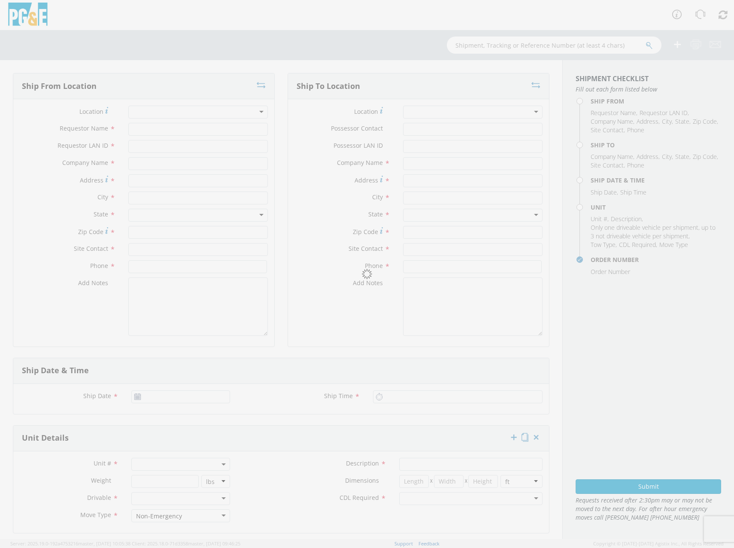
type input "[STREET_ADDRESS]"
type input "CHICO"
type input "95928"
type input "[PERSON_NAME]"
type input "[PHONE_NUMBER]"
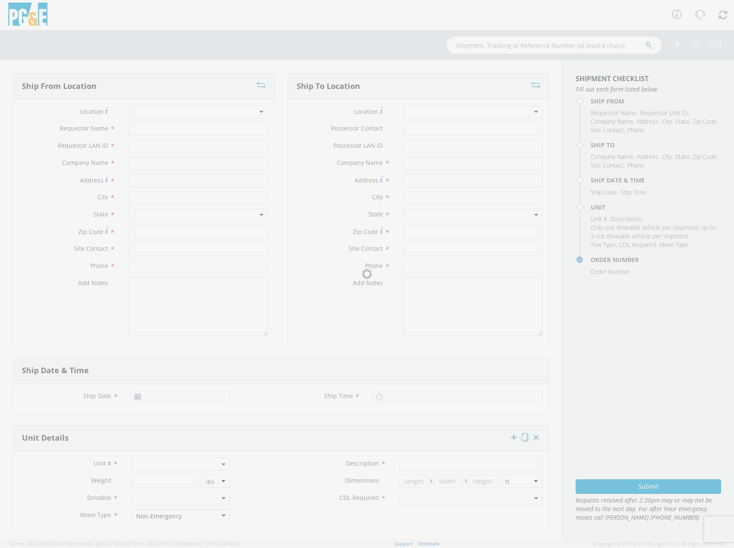
type textarea "B42048"
type input "[DATE]"
type input "9:00 AM"
type input "TRUCK; SERVICE VEH UTILITY 14-16K 4X4"
type input "12500"
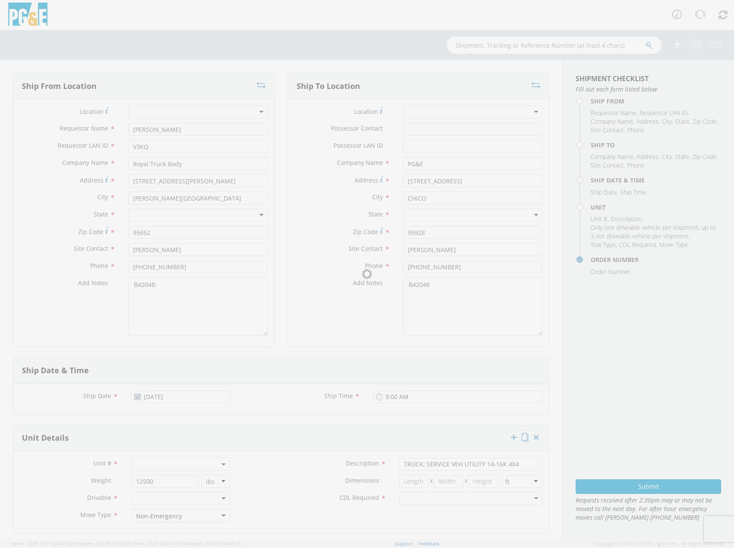
select select "B42048"
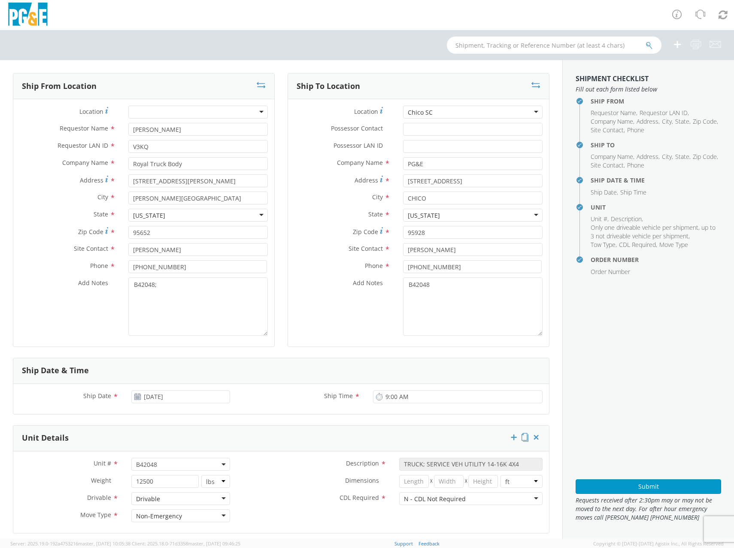
click at [173, 466] on span "B42048" at bounding box center [180, 464] width 89 height 8
click at [171, 478] on input "search" at bounding box center [180, 478] width 93 height 13
type input "B42029"
select select "B42029"
select select "? string: ?"
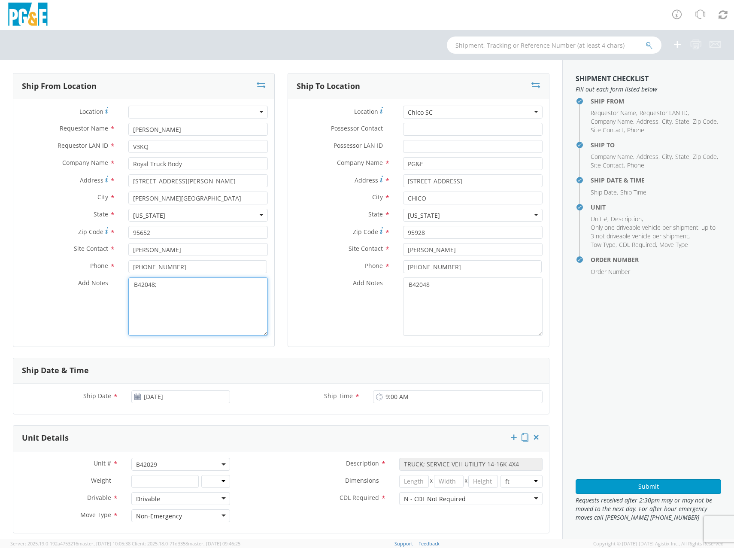
click at [176, 286] on textarea "B42048;" at bounding box center [198, 306] width 140 height 58
drag, startPoint x: 176, startPoint y: 287, endPoint x: 6, endPoint y: 280, distance: 170.2
click at [9, 280] on div "Ship From Location Location * (OBSOLETE) [GEOGRAPHIC_DATA] SC - GC TRAILER (OBS…" at bounding box center [143, 215] width 275 height 285
type textarea "B42029"
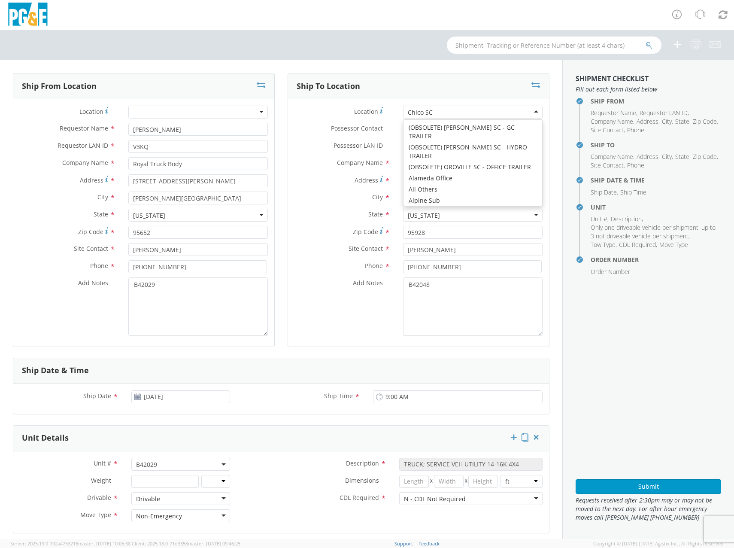
click at [423, 109] on div "Chico SC" at bounding box center [420, 112] width 25 height 9
type input "na"
type input "[STREET_ADDRESS][PERSON_NAME]"
type input "Napa"
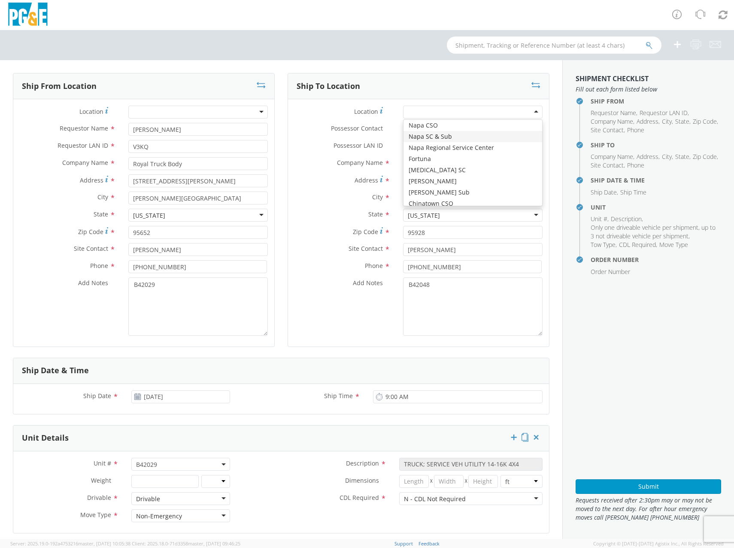
type input "94559"
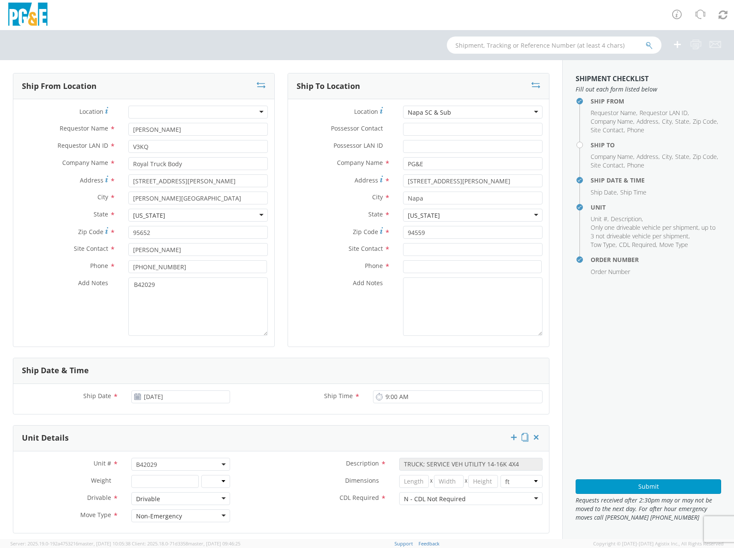
click at [341, 258] on div "Site Contact *" at bounding box center [418, 251] width 261 height 17
click at [481, 113] on div "Napa SC & Sub" at bounding box center [473, 112] width 140 height 13
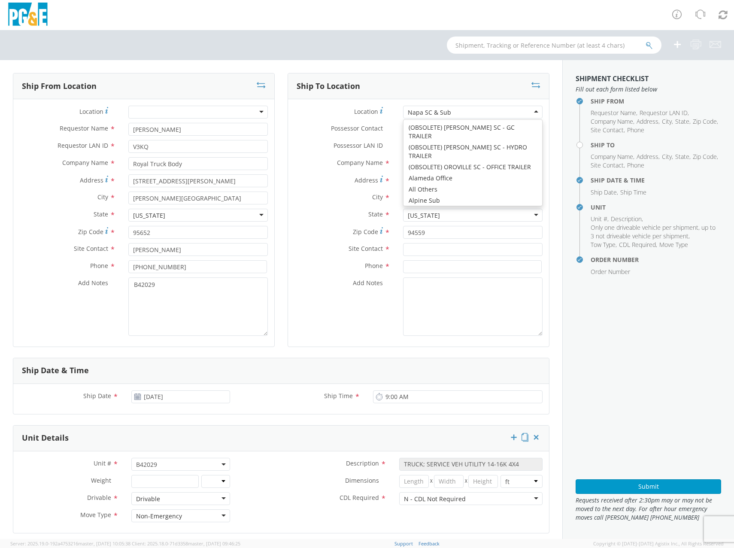
type input "[STREET_ADDRESS][PERSON_NAME]"
type input "American Canyon"
type input "94503"
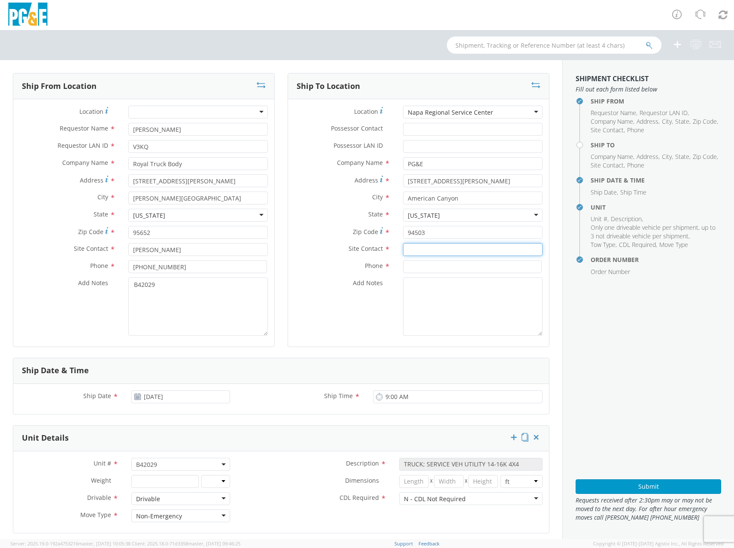
click at [412, 247] on input "text" at bounding box center [473, 249] width 140 height 13
paste input "[PERSON_NAME]"
type input "[PERSON_NAME]"
click at [432, 268] on input at bounding box center [472, 266] width 139 height 13
paste input "510/693-2900"
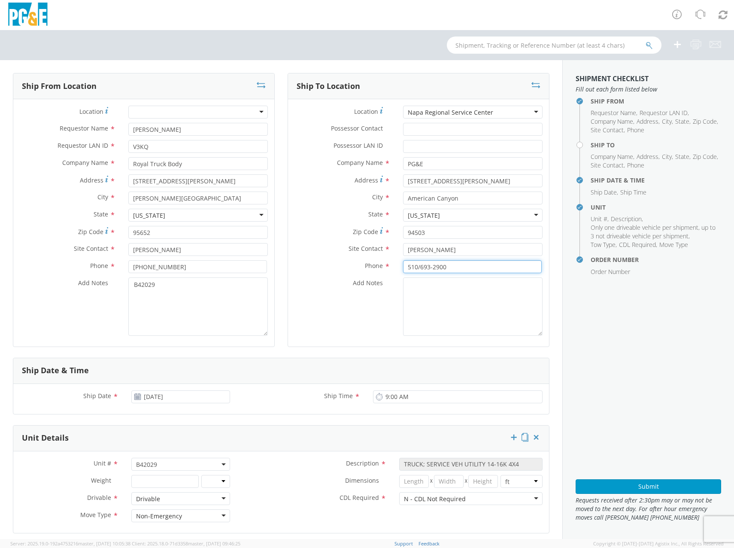
click at [416, 266] on input "510/693-2900" at bounding box center [472, 266] width 139 height 13
type input "[PHONE_NUMBER]"
click at [419, 306] on textarea "Add Notes *" at bounding box center [473, 306] width 140 height 58
drag, startPoint x: 148, startPoint y: 299, endPoint x: 54, endPoint y: 298, distance: 94.1
click at [54, 298] on div "Add Notes * B42029" at bounding box center [143, 306] width 261 height 58
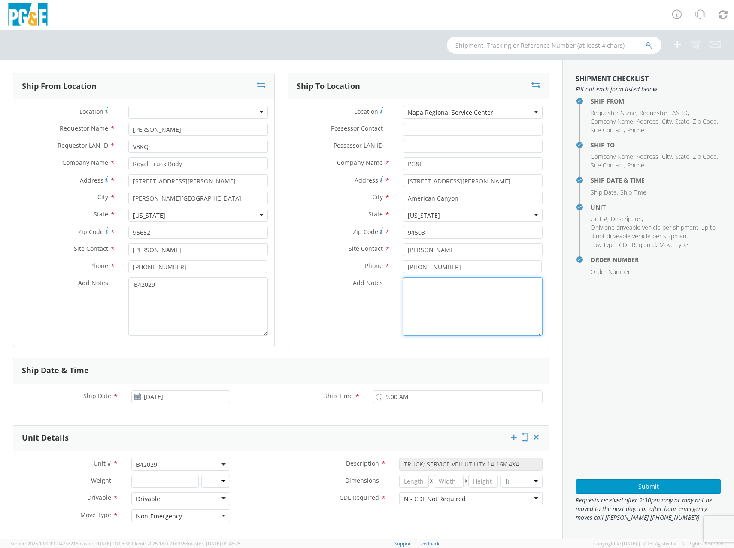
click at [499, 302] on textarea "Add Notes *" at bounding box center [473, 306] width 140 height 58
paste textarea "B42029"
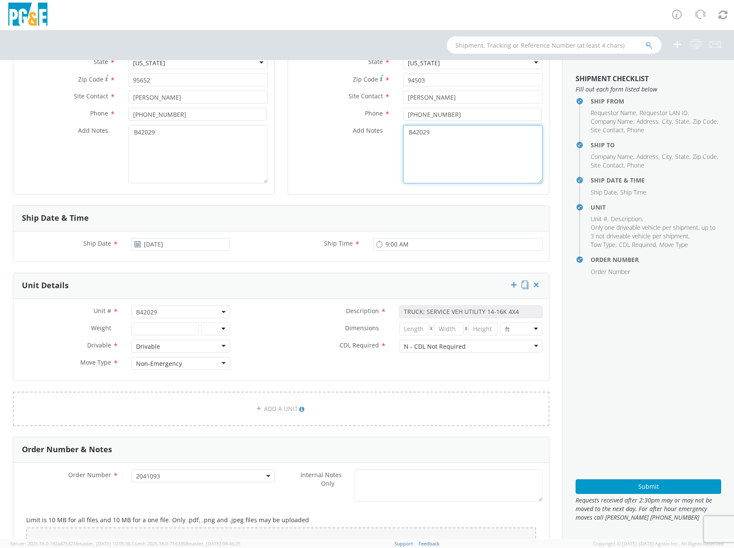
scroll to position [287, 0]
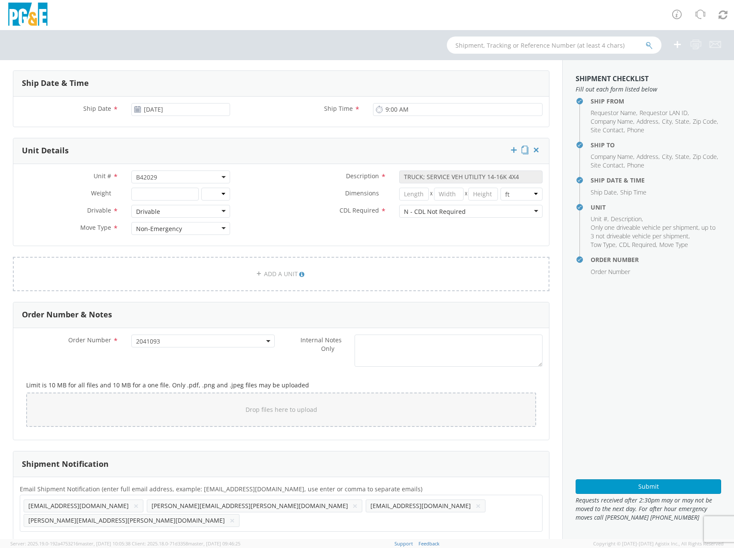
type textarea "B42029"
click at [169, 197] on input "number" at bounding box center [164, 194] width 67 height 13
type input "12500"
click at [219, 198] on select "lbs kgs" at bounding box center [215, 194] width 29 height 13
select select "LBS"
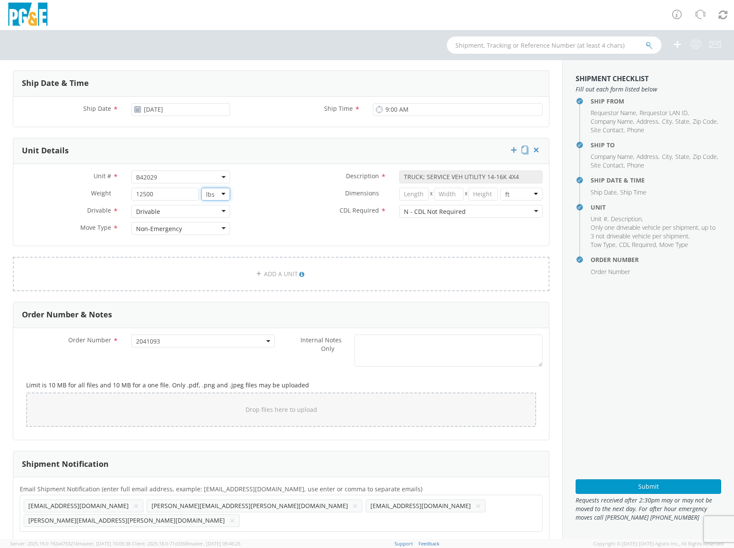
click at [201, 188] on select "lbs kgs" at bounding box center [215, 194] width 29 height 13
click at [476, 507] on button "×" at bounding box center [478, 506] width 5 height 10
click at [134, 506] on button "×" at bounding box center [136, 506] width 5 height 10
click at [305, 506] on ul "[PERSON_NAME][EMAIL_ADDRESS][PERSON_NAME][DOMAIN_NAME] × [PERSON_NAME][DOMAIN_N…" at bounding box center [281, 506] width 515 height 15
paste input "DDTG"
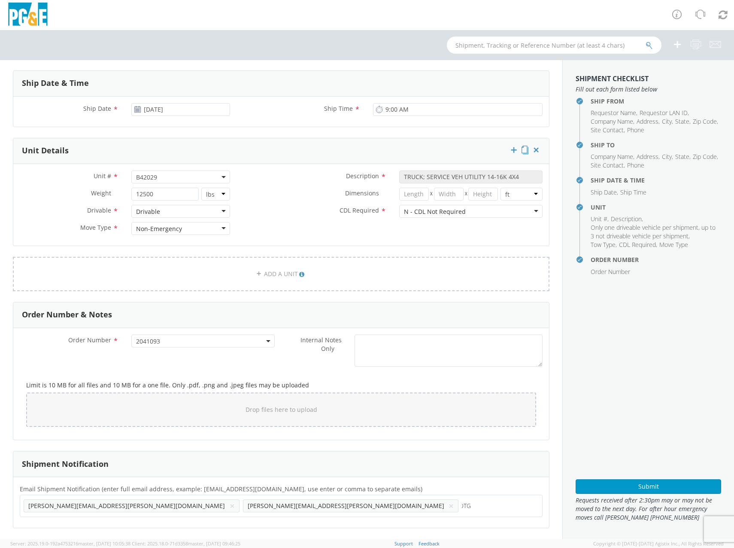
scroll to position [0, 0]
type input "[EMAIL_ADDRESS][DOMAIN_NAME]"
click at [367, 503] on ul "[PERSON_NAME][EMAIL_ADDRESS][PERSON_NAME][DOMAIN_NAME] × [EMAIL_ADDRESS][DOMAIN…" at bounding box center [281, 513] width 515 height 29
paste input "MXDP"
type input "[EMAIL_ADDRESS][DOMAIN_NAME]"
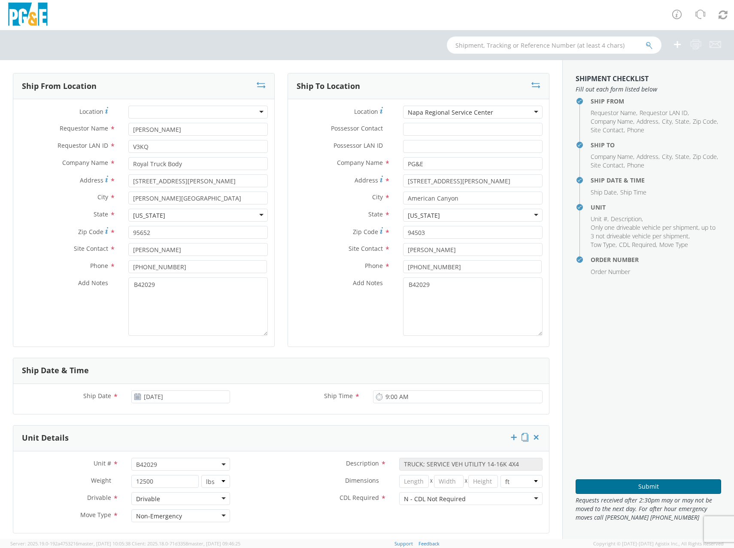
click at [630, 484] on button "Submit" at bounding box center [649, 486] width 146 height 15
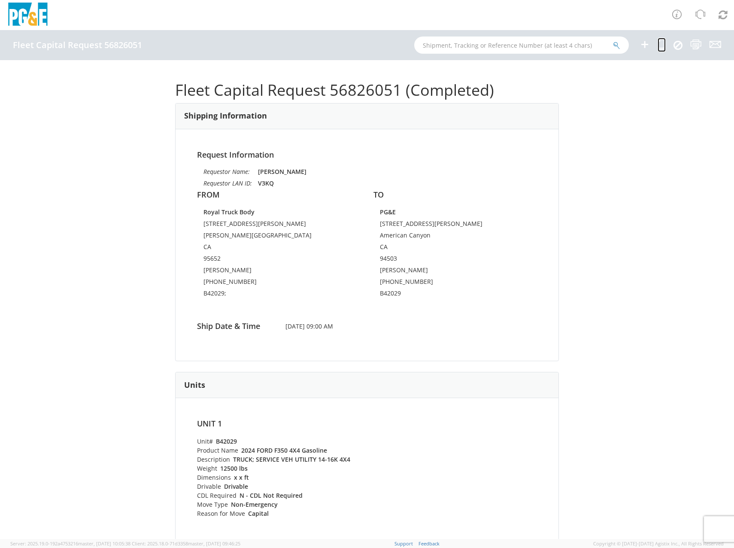
click at [660, 42] on icon at bounding box center [662, 44] width 8 height 11
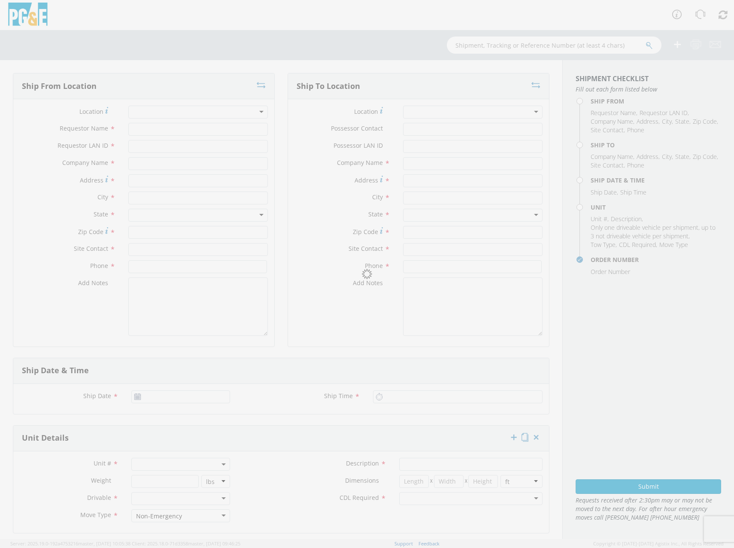
type input "[PERSON_NAME]"
type input "V3KQ"
type input "Royal Truck Body"
type input "[STREET_ADDRESS][PERSON_NAME]"
type input "[PERSON_NAME][GEOGRAPHIC_DATA]"
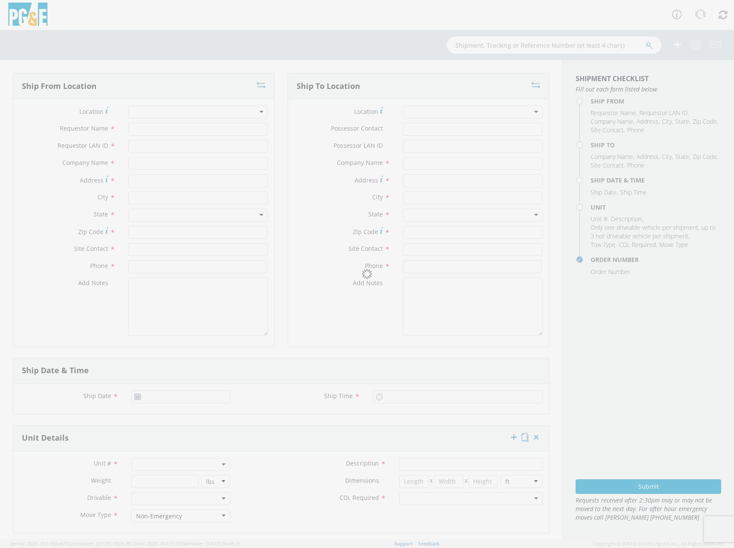
type input "95652"
type input "[PERSON_NAME]"
type input "[PHONE_NUMBER]"
type textarea "B42029;"
type input "PG&E"
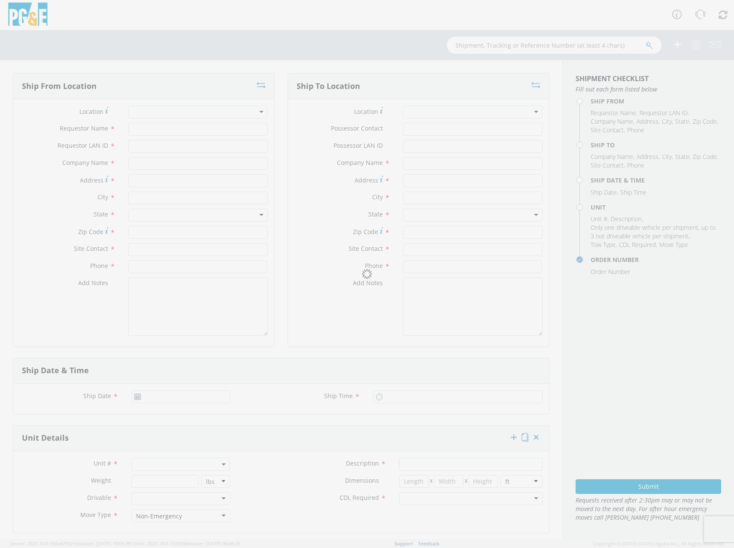
type input "[STREET_ADDRESS][PERSON_NAME]"
type input "American Canyon"
type input "94503"
type input "[PERSON_NAME]"
type input "[PHONE_NUMBER]"
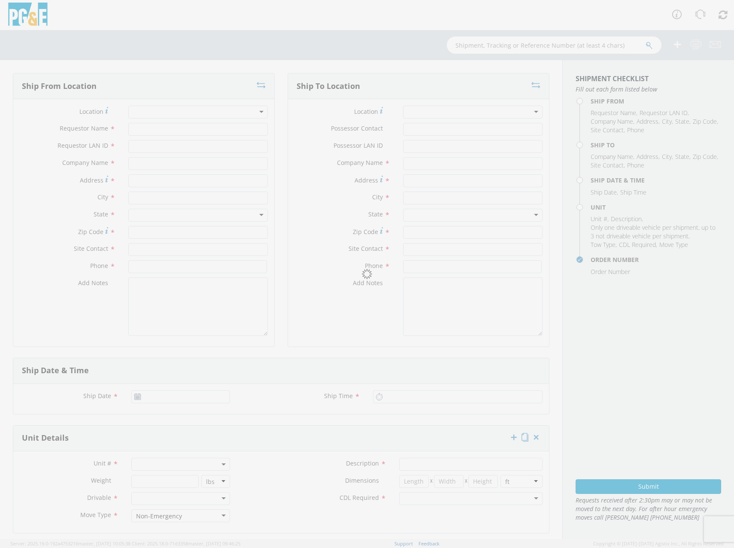
type textarea "B42029"
type input "[DATE]"
type input "9:00 AM"
type input "TRUCK; SERVICE VEH UTILITY 14-16K 4X4"
type input "12500"
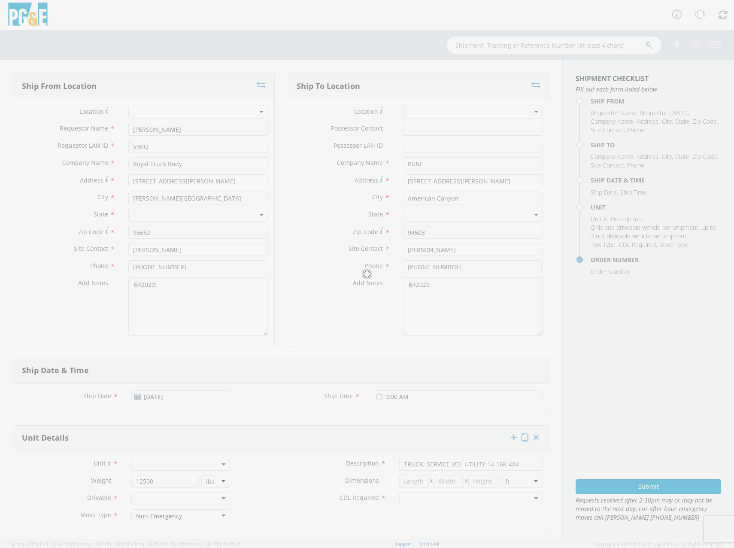
select select "B42029"
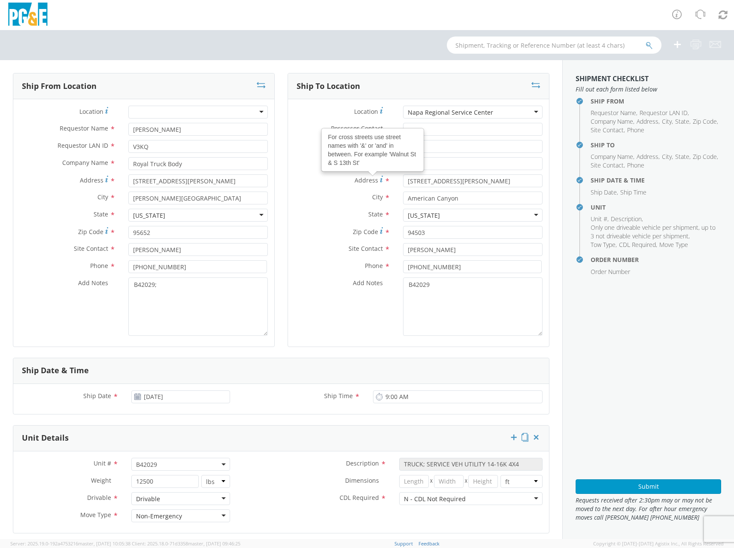
click at [450, 112] on div "Napa Regional Service Center" at bounding box center [450, 112] width 85 height 9
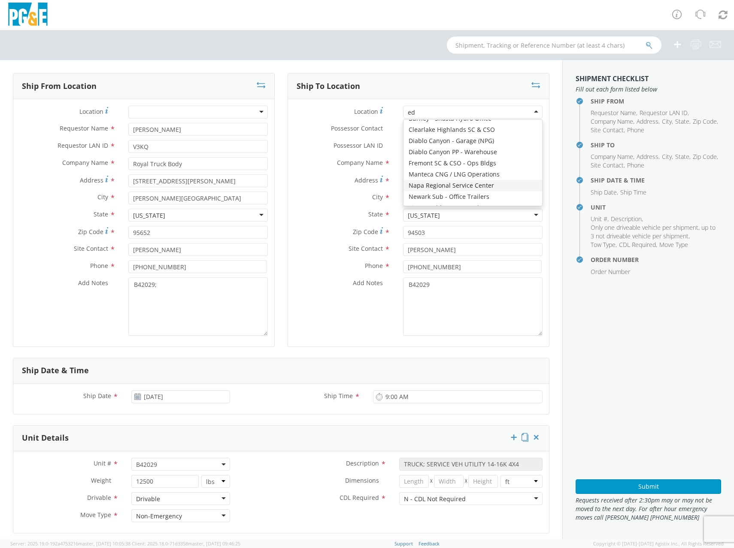
scroll to position [2, 0]
type input "ede"
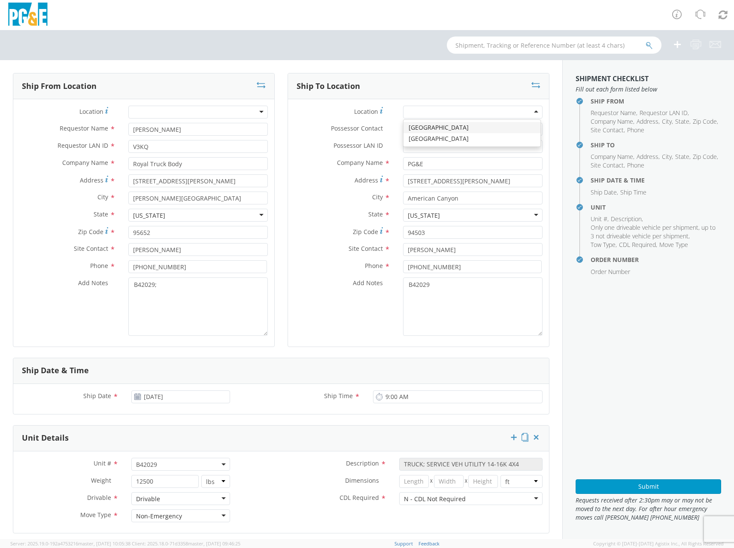
type input "Raleigh Rd & [PERSON_NAME] Blvd"
type input "[GEOGRAPHIC_DATA][PERSON_NAME]"
type input "95124"
click at [428, 116] on div "[GEOGRAPHIC_DATA]" at bounding box center [438, 112] width 60 height 9
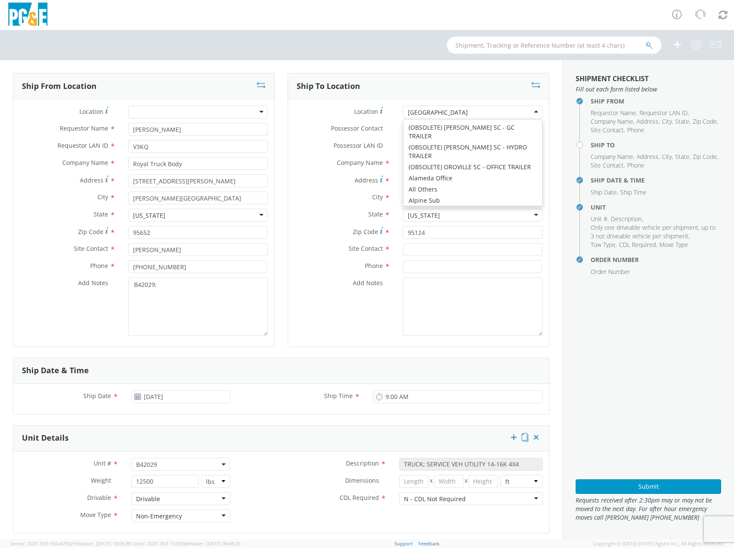
scroll to position [1271, 0]
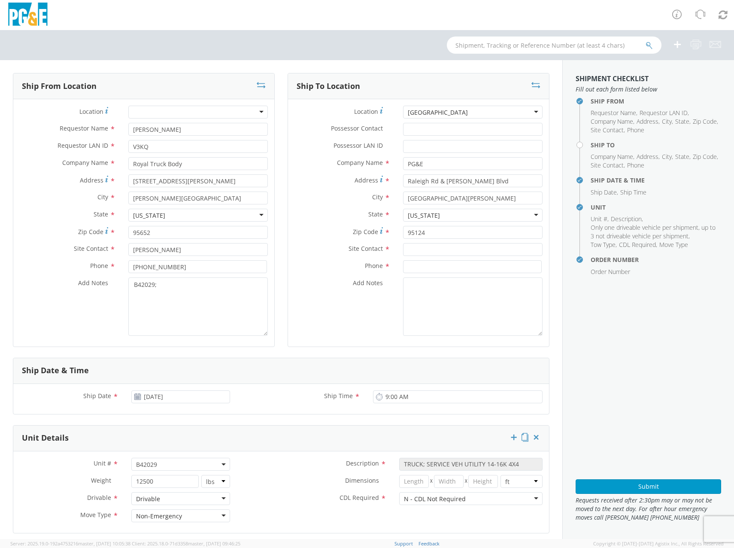
click at [424, 116] on div "[GEOGRAPHIC_DATA]" at bounding box center [438, 112] width 60 height 9
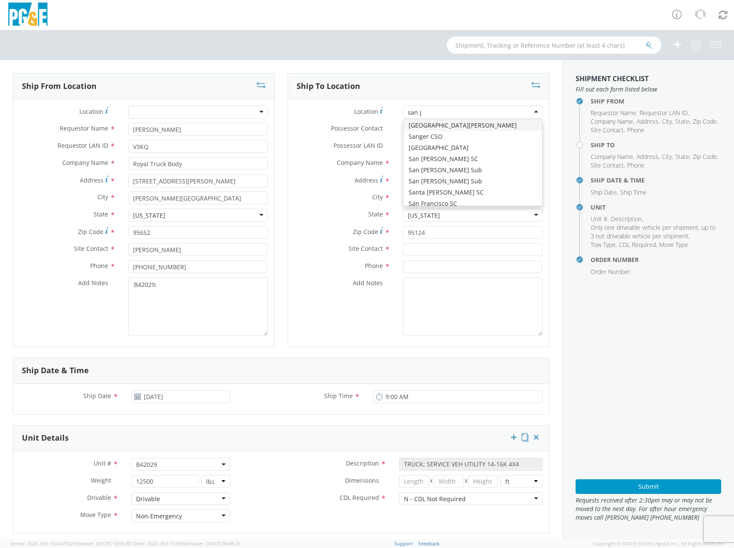
scroll to position [0, 0]
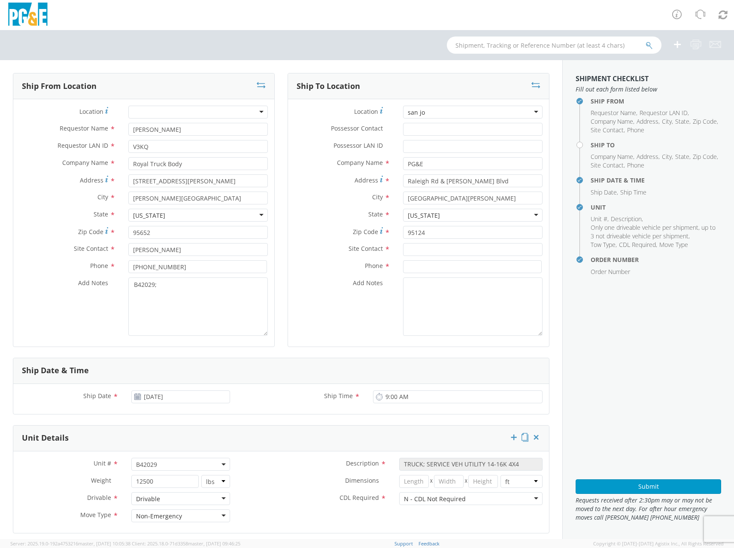
drag, startPoint x: 449, startPoint y: 113, endPoint x: 270, endPoint y: 120, distance: 179.2
click at [275, 118] on div "Ship From Location Location * (OBSOLETE) [GEOGRAPHIC_DATA] SC - GC TRAILER (OBS…" at bounding box center [281, 215] width 550 height 285
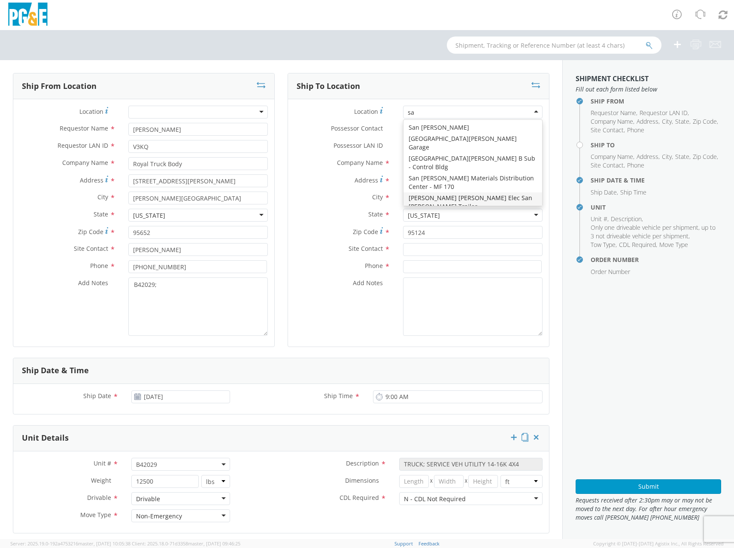
type input "s"
click at [366, 199] on label "City *" at bounding box center [342, 197] width 109 height 11
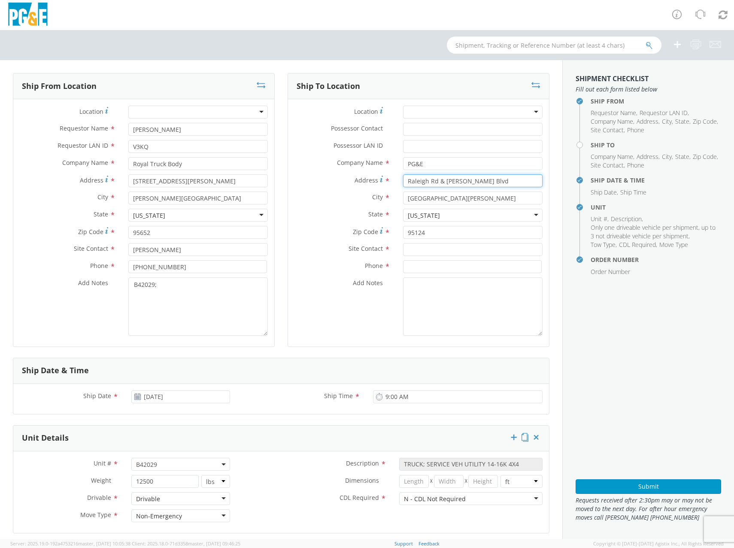
click at [438, 182] on input "Raleigh Rd & [PERSON_NAME] Blvd" at bounding box center [473, 180] width 140 height 13
drag, startPoint x: 489, startPoint y: 178, endPoint x: 266, endPoint y: 177, distance: 223.3
click at [288, 177] on div "Address * [GEOGRAPHIC_DATA][PERSON_NAME]" at bounding box center [418, 180] width 261 height 13
click at [426, 165] on input "PG&E" at bounding box center [473, 163] width 140 height 13
type input "P"
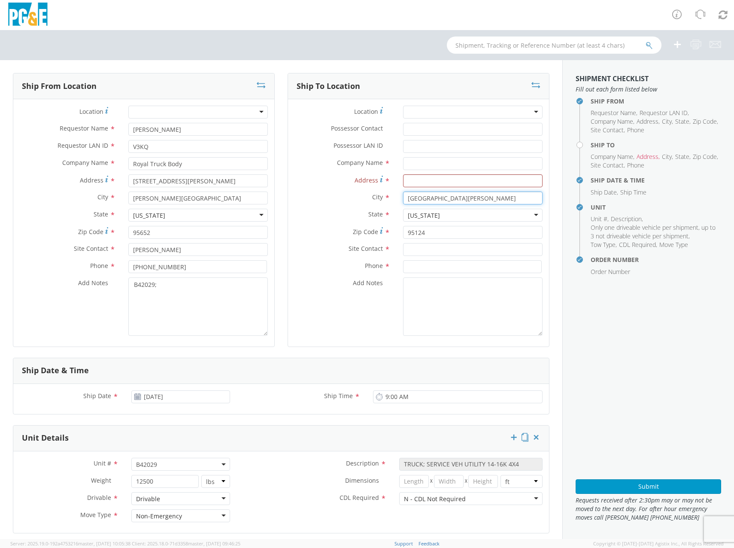
click at [448, 200] on input "[GEOGRAPHIC_DATA][PERSON_NAME]" at bounding box center [473, 198] width 140 height 13
type input "S"
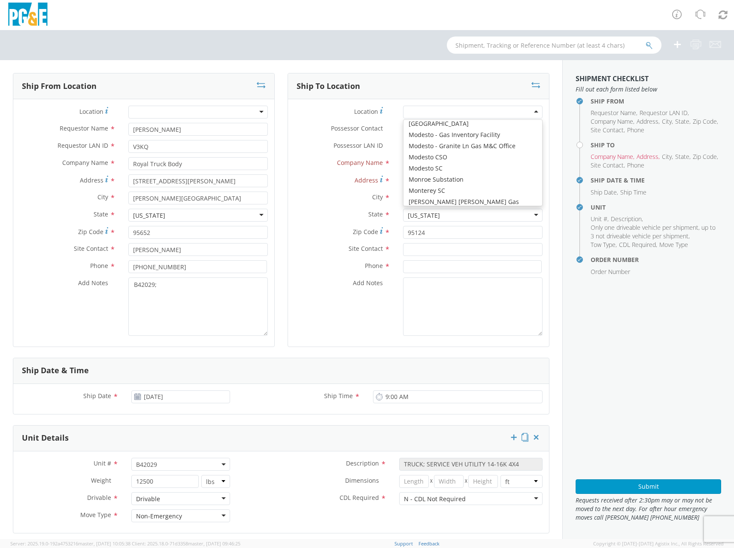
click at [412, 113] on div at bounding box center [473, 112] width 140 height 13
click at [459, 110] on div at bounding box center [473, 112] width 140 height 13
type input "s"
type input "t"
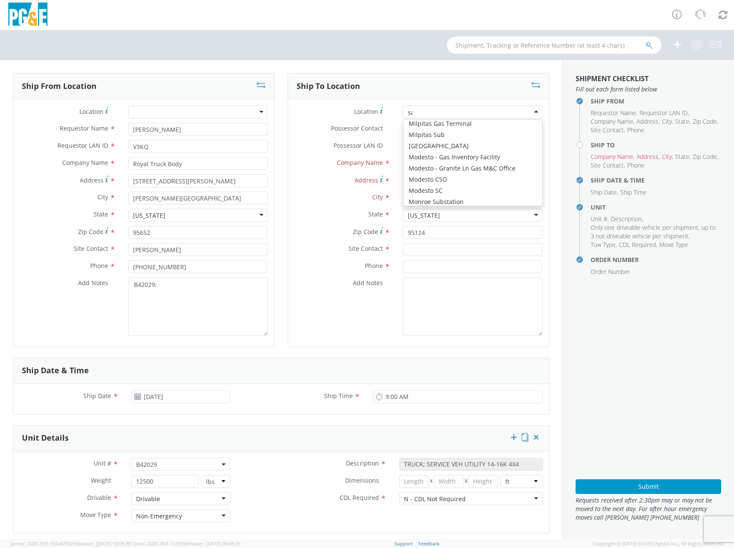
scroll to position [2, 0]
type input "s"
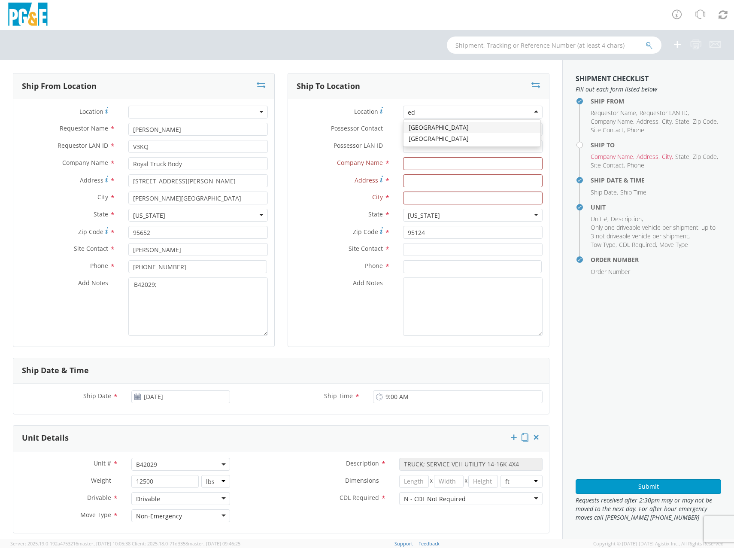
type input "e"
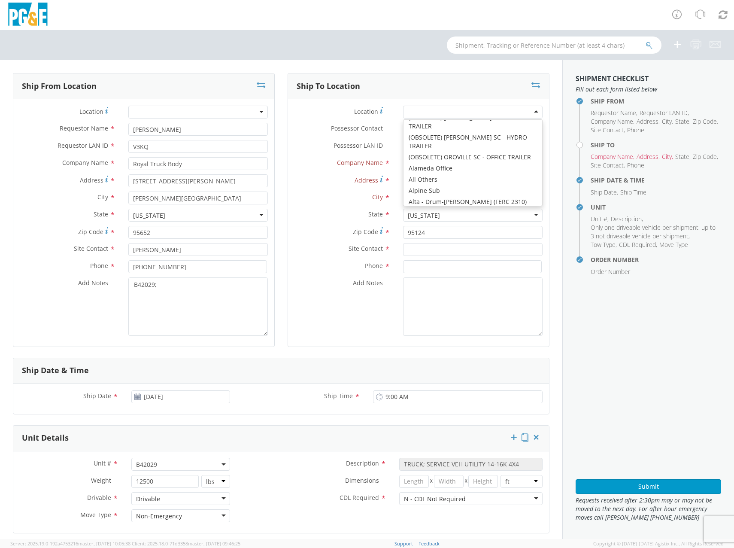
scroll to position [1200, 0]
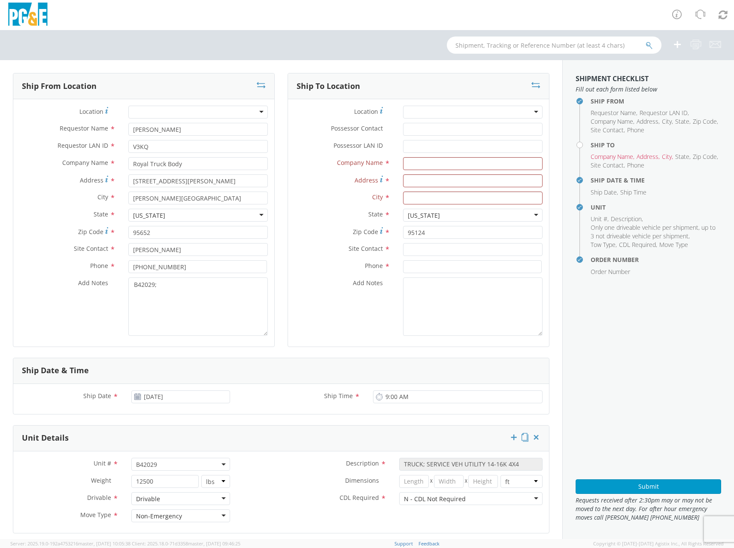
click at [325, 183] on label "Address *" at bounding box center [342, 180] width 109 height 12
click at [403, 183] on input "Address *" at bounding box center [473, 180] width 140 height 13
click at [419, 182] on input "Address *" at bounding box center [473, 180] width 140 height 13
type input "6402 santa [PERSON_NAME]"
click at [421, 196] on input "text" at bounding box center [473, 198] width 140 height 13
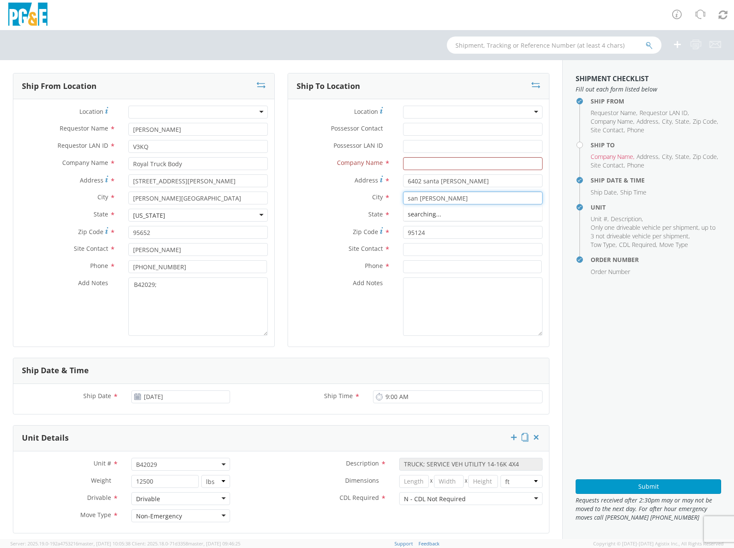
type input "san [PERSON_NAME]"
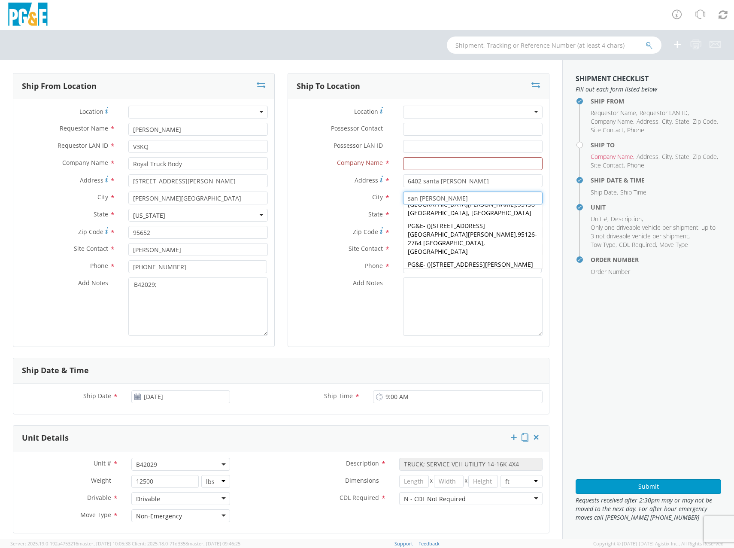
scroll to position [100, 0]
click at [500, 276] on div "PG&E - ( ) [STREET_ADDRESS][PERSON_NAME][PERSON_NAME]" at bounding box center [473, 295] width 139 height 39
type input "PG&E"
type input "[STREET_ADDRESS][PERSON_NAME]"
type input "[GEOGRAPHIC_DATA][PERSON_NAME]"
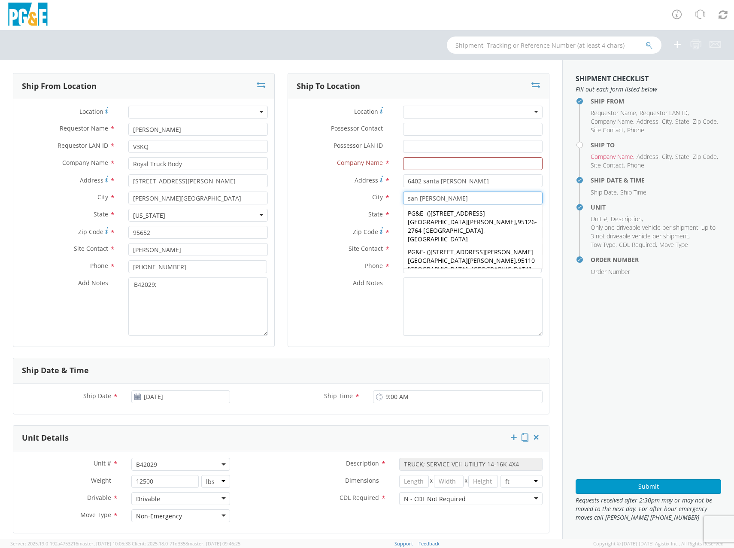
type input "95119-1298"
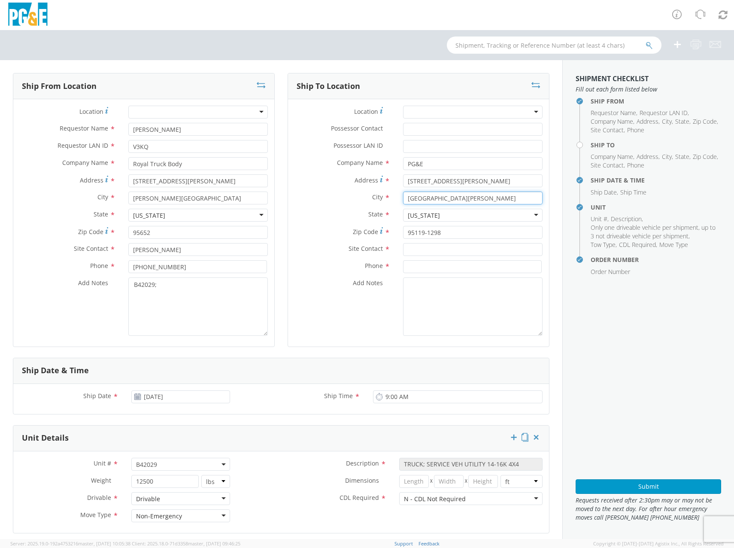
type input "[GEOGRAPHIC_DATA][PERSON_NAME]"
click at [447, 247] on input "text" at bounding box center [473, 249] width 140 height 13
click at [409, 247] on input "text" at bounding box center [473, 249] width 140 height 13
paste input "[PERSON_NAME]"
type input "[PERSON_NAME]"
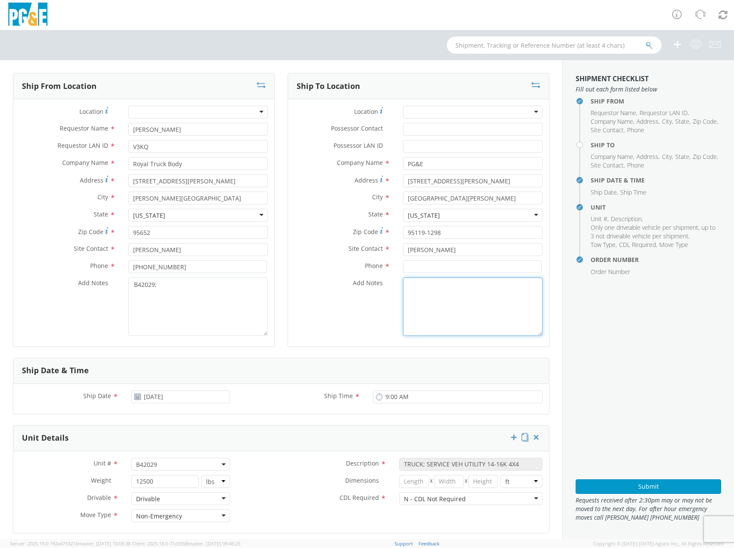
click at [412, 279] on textarea "Add Notes *" at bounding box center [473, 306] width 140 height 58
click at [421, 269] on input at bounding box center [472, 266] width 139 height 13
paste input "408/609-4008"
click at [416, 268] on input "408/609-4008" at bounding box center [472, 266] width 139 height 13
type input "[PHONE_NUMBER]"
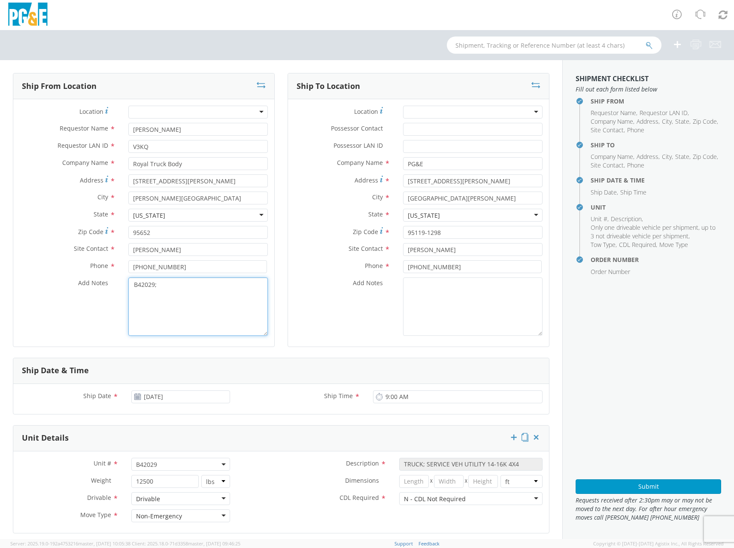
click at [175, 307] on textarea "B42029;" at bounding box center [198, 306] width 140 height 58
drag, startPoint x: 216, startPoint y: 294, endPoint x: 30, endPoint y: 314, distance: 187.9
click at [40, 301] on div "Add Notes * B42034" at bounding box center [143, 306] width 261 height 58
type textarea "B42034"
click at [167, 460] on span "B42029" at bounding box center [180, 464] width 89 height 8
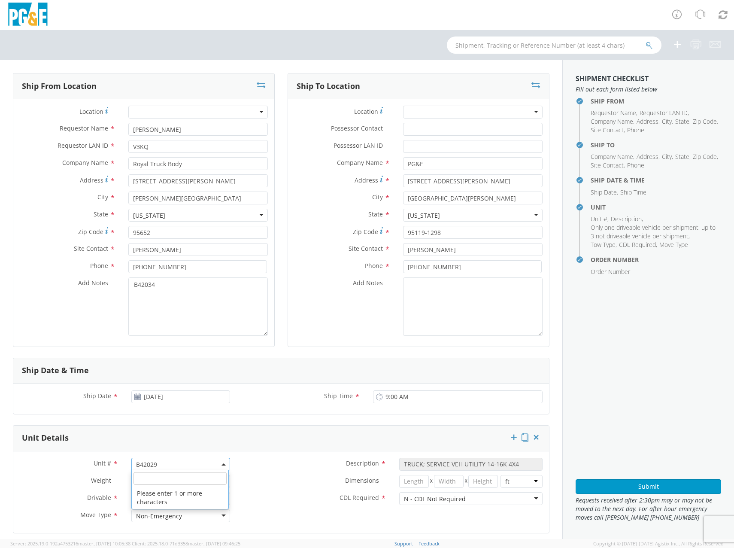
click at [167, 477] on input "search" at bounding box center [180, 478] width 93 height 13
type input "B42034"
select select "B42034"
select select "? string: ?"
click at [164, 484] on input "number" at bounding box center [164, 481] width 67 height 13
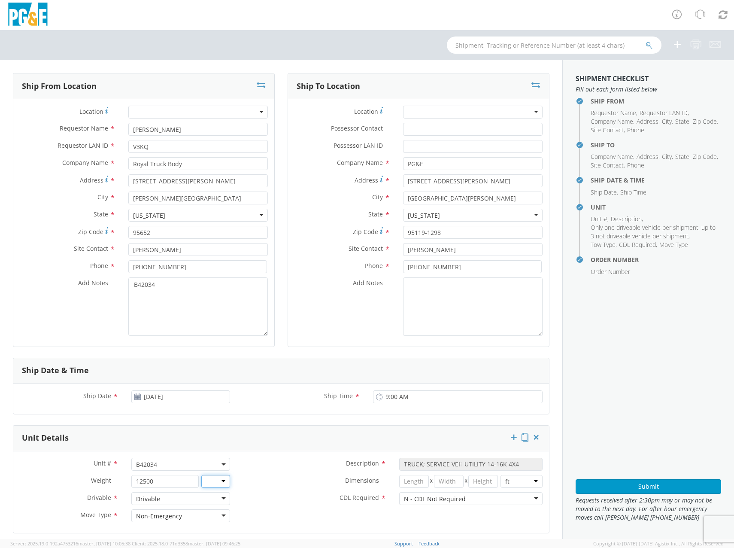
click at [222, 485] on select "lbs kgs" at bounding box center [215, 481] width 29 height 13
click at [201, 475] on select "lbs kgs" at bounding box center [215, 481] width 29 height 13
click at [282, 478] on label "Dimensions *" at bounding box center [315, 480] width 156 height 11
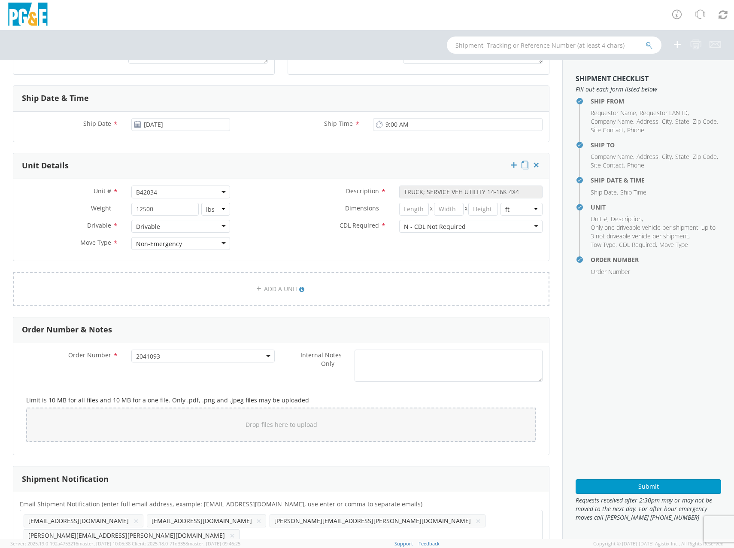
scroll to position [287, 0]
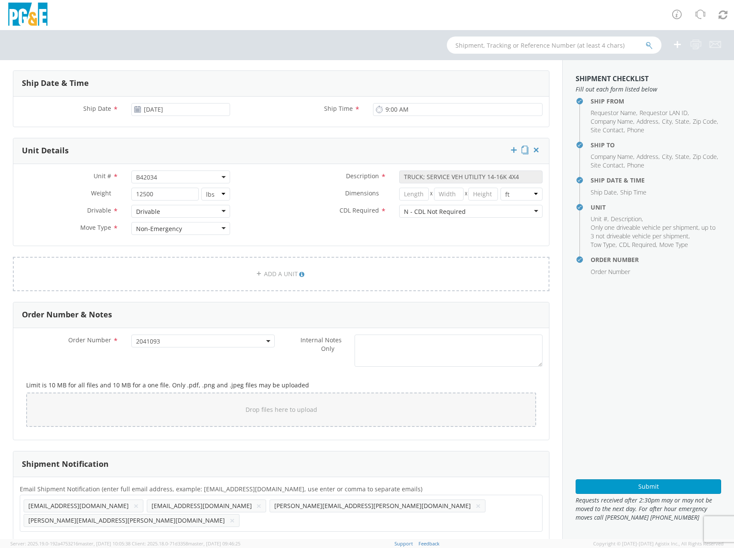
click at [256, 506] on button "×" at bounding box center [258, 506] width 5 height 10
click at [134, 506] on button "×" at bounding box center [136, 506] width 5 height 10
click at [295, 502] on ul "[PERSON_NAME][EMAIL_ADDRESS][PERSON_NAME][DOMAIN_NAME] × [PERSON_NAME][DOMAIN_N…" at bounding box center [281, 506] width 515 height 15
paste input "AU13"
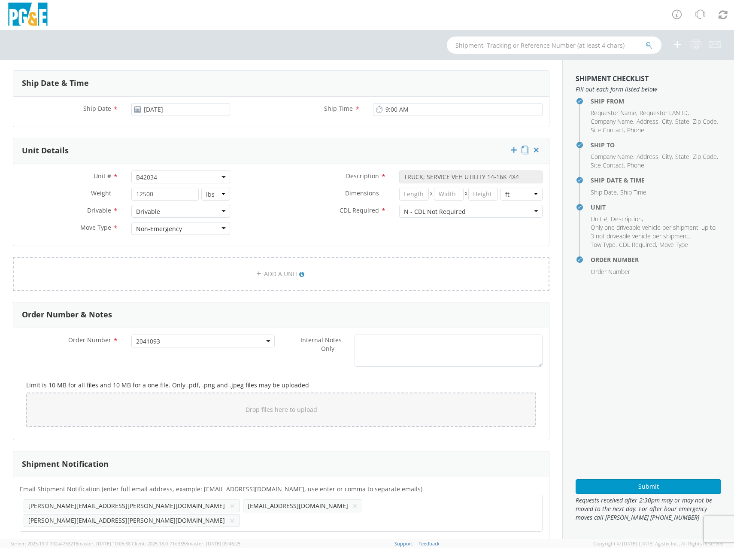
click at [371, 503] on ul "[PERSON_NAME][EMAIL_ADDRESS][PERSON_NAME][DOMAIN_NAME] × [EMAIL_ADDRESS][DOMAIN…" at bounding box center [281, 513] width 515 height 29
paste input "SHH7"
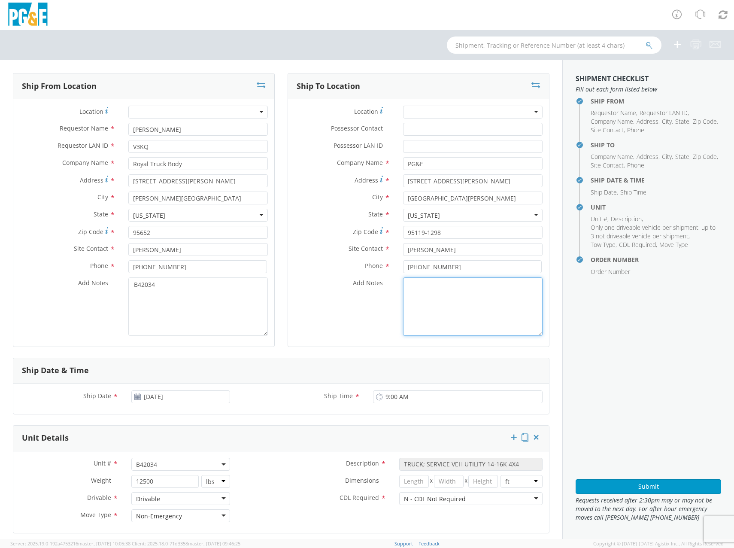
click at [424, 299] on textarea "Add Notes *" at bounding box center [473, 306] width 140 height 58
click at [195, 292] on textarea "B42034" at bounding box center [198, 306] width 140 height 58
drag, startPoint x: 186, startPoint y: 291, endPoint x: 12, endPoint y: 288, distance: 173.5
click at [6, 288] on div "Ship From Location Location * (OBSOLETE) [GEOGRAPHIC_DATA] SC - GC TRAILER (OBS…" at bounding box center [281, 445] width 563 height 770
click at [509, 303] on textarea "Add Notes *" at bounding box center [473, 306] width 140 height 58
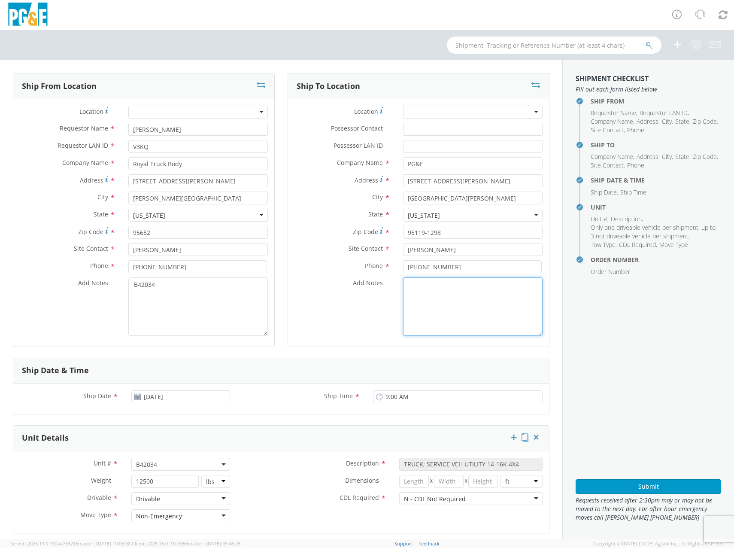
paste textarea "B42034"
click at [325, 359] on div "Ship Date & Time" at bounding box center [281, 371] width 536 height 26
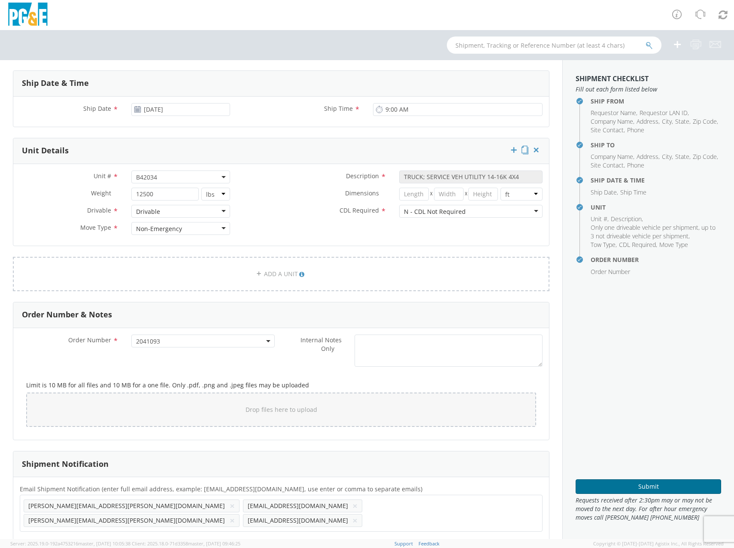
click at [649, 486] on button "Submit" at bounding box center [649, 486] width 146 height 15
